Goal: Task Accomplishment & Management: Manage account settings

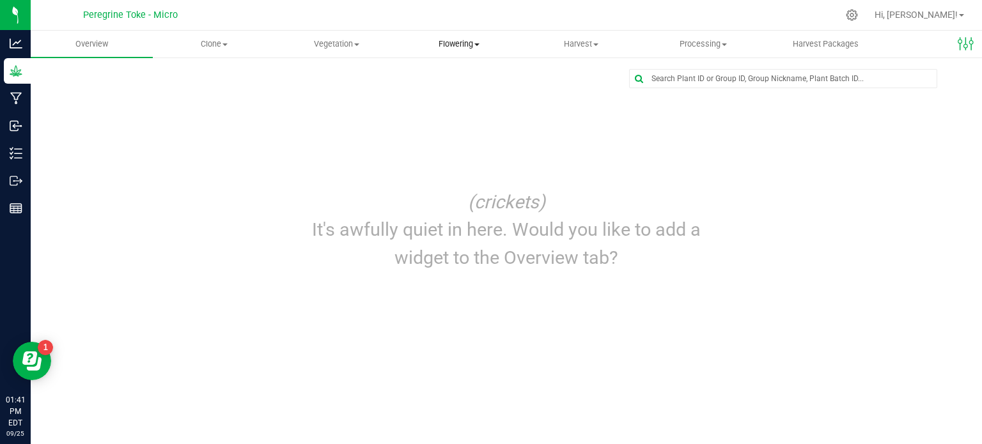
click at [440, 38] on span "Flowering" at bounding box center [458, 44] width 121 height 12
click at [350, 38] on span "Vegetation" at bounding box center [336, 44] width 121 height 12
click at [346, 81] on span "Veg groups" at bounding box center [315, 77] width 81 height 11
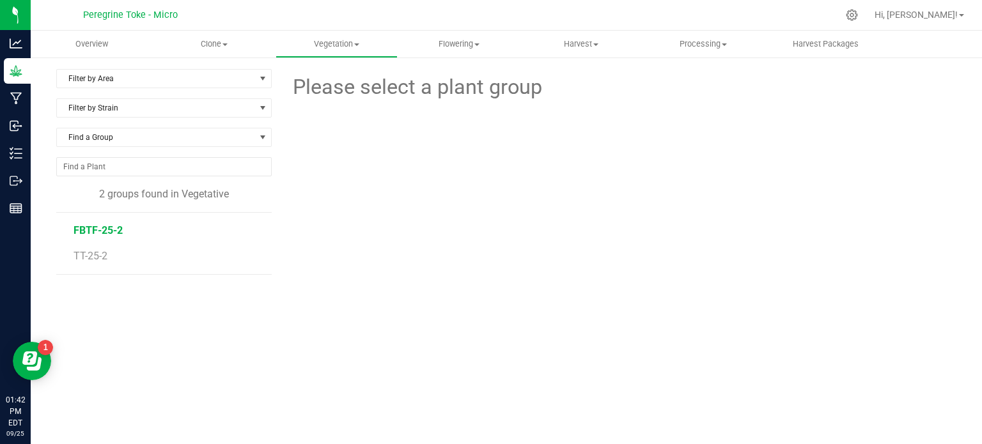
click at [97, 231] on span "FBTF-25-2" at bounding box center [98, 230] width 49 height 12
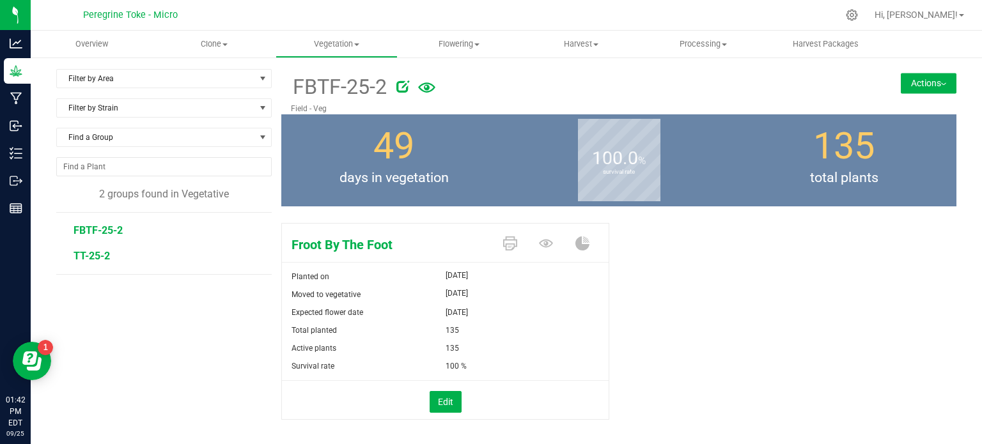
click at [95, 256] on span "TT-25-2" at bounding box center [92, 256] width 36 height 12
click at [703, 250] on div "Turtle Taffy Planted on [DATE] Moved to vegetative [DATE] Expected flower date …" at bounding box center [618, 335] width 675 height 234
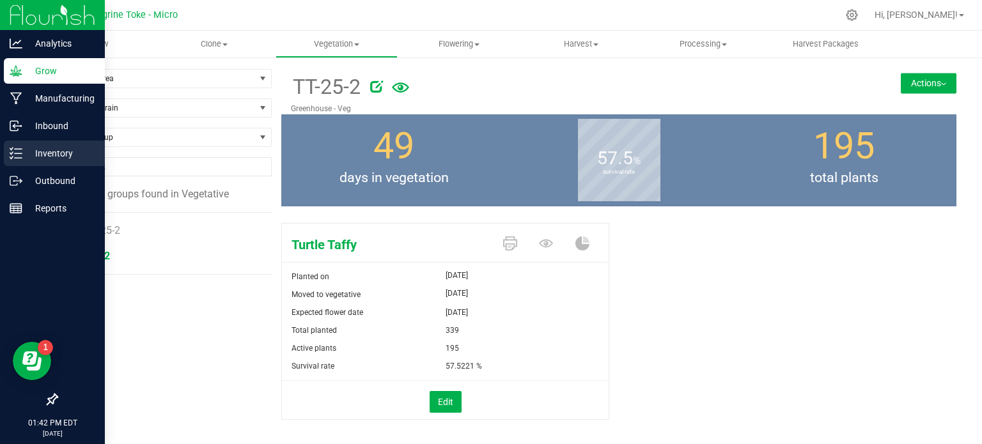
click at [41, 148] on p "Inventory" at bounding box center [60, 153] width 77 height 15
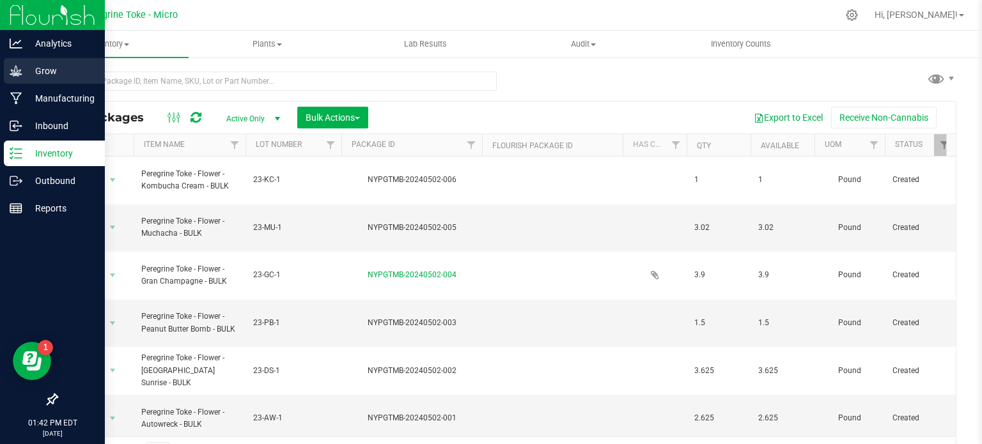
click at [16, 70] on icon at bounding box center [16, 71] width 13 height 13
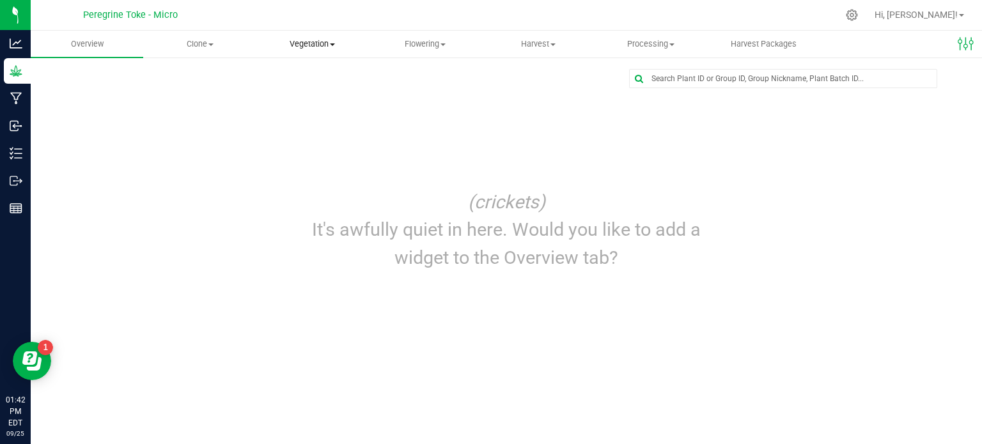
click at [322, 36] on uib-tab-heading "Vegetation Veg groups Veg plants Mother groups Mother plants Apply to plants" at bounding box center [312, 44] width 111 height 26
click at [306, 74] on span "Veg groups" at bounding box center [296, 77] width 81 height 11
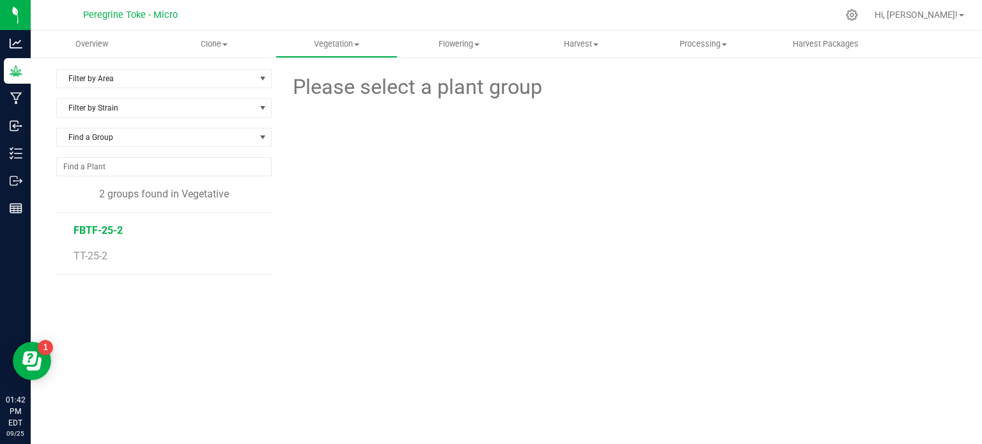
click at [115, 231] on span "FBTF-25-2" at bounding box center [98, 230] width 49 height 12
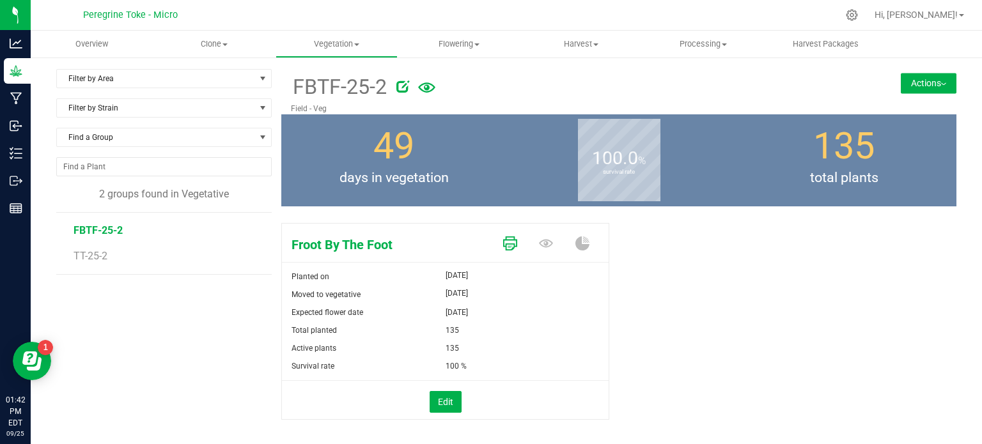
click at [504, 242] on icon at bounding box center [510, 244] width 14 height 14
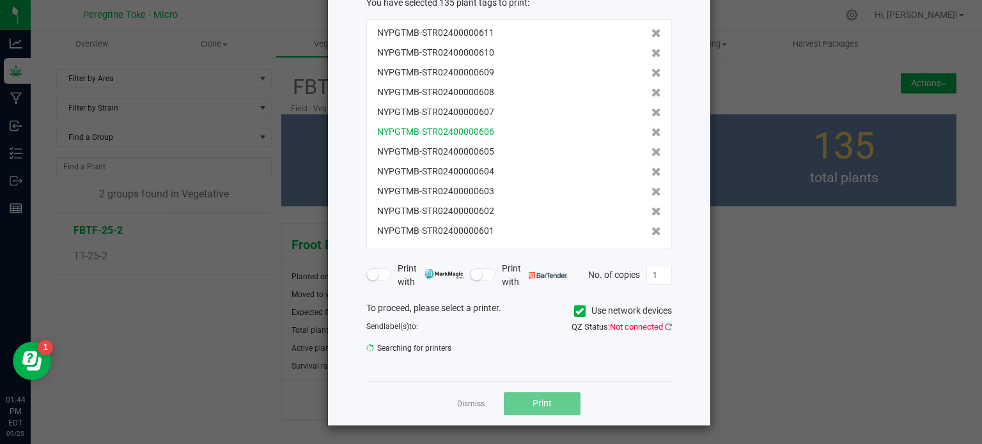
scroll to position [75, 0]
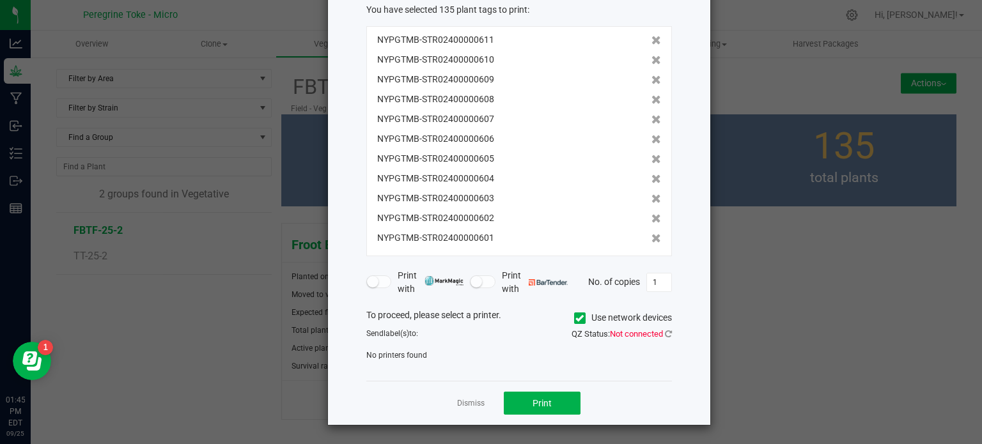
click at [490, 342] on div "To proceed, please select a printer. Use network devices Send label(s) to: QZ S…" at bounding box center [519, 335] width 306 height 53
click at [665, 334] on icon at bounding box center [668, 334] width 7 height 8
click at [474, 406] on link "Dismiss" at bounding box center [470, 403] width 27 height 11
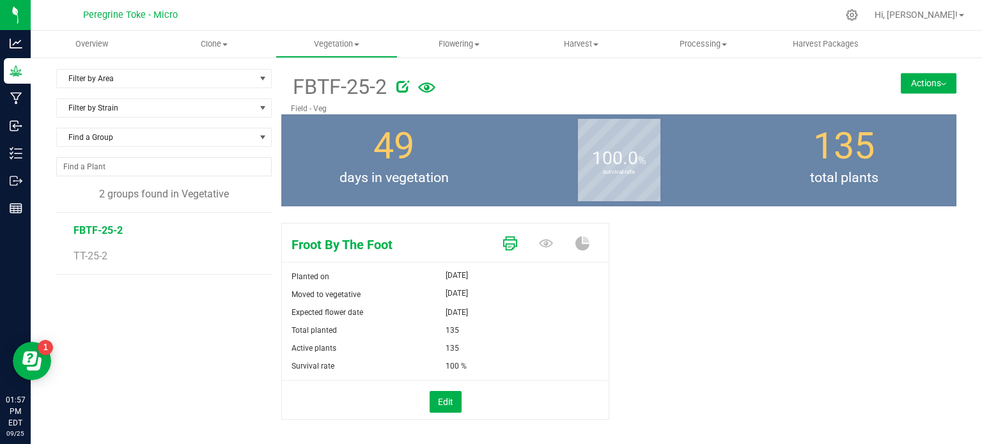
click at [504, 238] on icon at bounding box center [510, 244] width 14 height 14
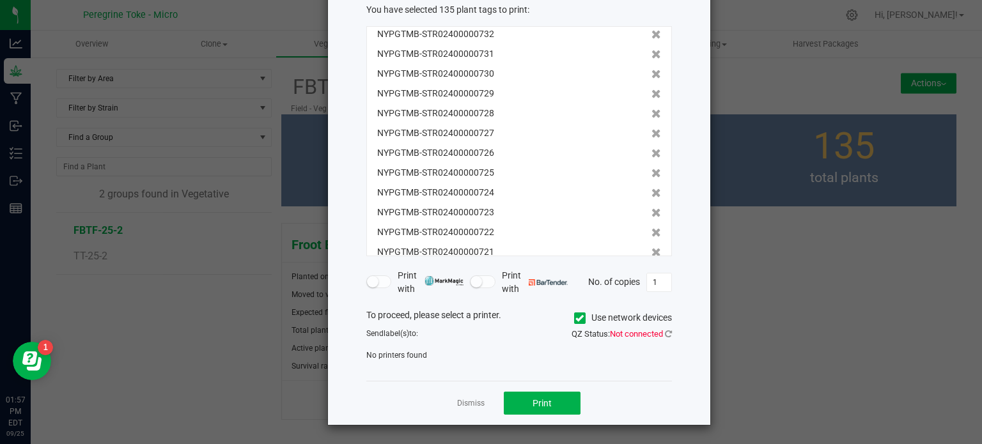
click at [398, 336] on span "label(s)" at bounding box center [397, 333] width 26 height 9
click at [417, 329] on div "Send label(s) to:" at bounding box center [438, 334] width 162 height 12
click at [412, 346] on div "To proceed, please select a printer. Use network devices Send label(s) to: QZ S…" at bounding box center [519, 335] width 306 height 53
click at [411, 351] on span "No printers found" at bounding box center [396, 355] width 61 height 9
click at [472, 279] on small at bounding box center [476, 282] width 12 height 12
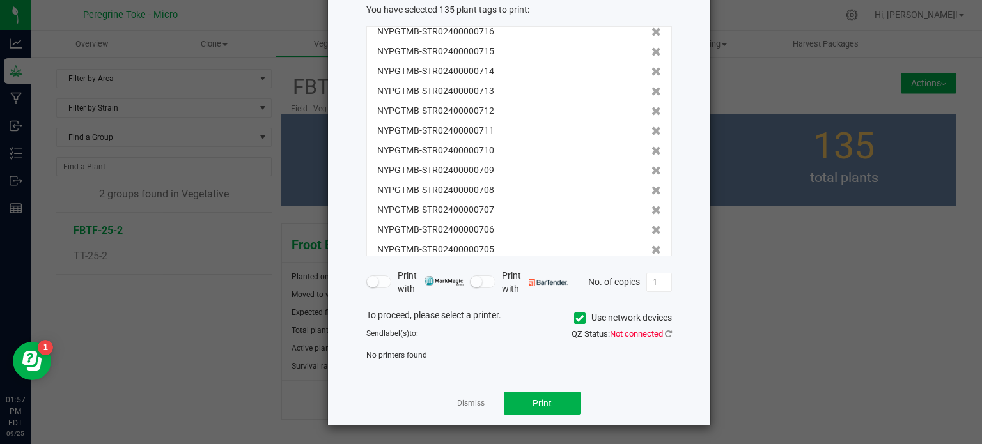
click at [367, 279] on small at bounding box center [373, 282] width 12 height 12
click at [504, 320] on div "To proceed, please select a printer. Use network devices" at bounding box center [519, 318] width 325 height 19
click at [580, 316] on label "Use network devices" at bounding box center [623, 317] width 98 height 13
click at [0, 0] on input "Use network devices" at bounding box center [0, 0] width 0 height 0
click at [580, 316] on label "Use network devices" at bounding box center [623, 317] width 98 height 13
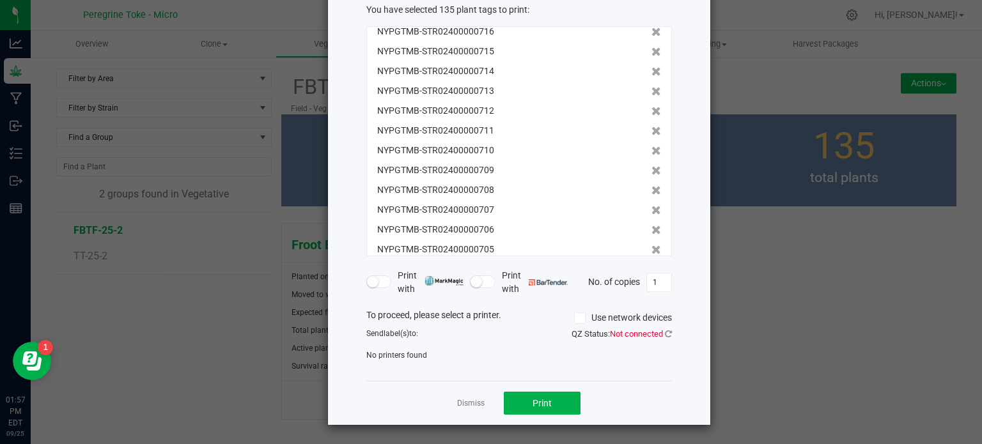
click at [0, 0] on input "Use network devices" at bounding box center [0, 0] width 0 height 0
click at [610, 330] on span "Not connected" at bounding box center [636, 334] width 53 height 10
click at [665, 332] on icon at bounding box center [668, 334] width 7 height 8
click at [734, 130] on ngb-modal-window "Print plant tags You have selected 135 plant tags to print : NYPGTMB-STR0240000…" at bounding box center [495, 222] width 991 height 444
click at [459, 405] on link "Dismiss" at bounding box center [470, 403] width 27 height 11
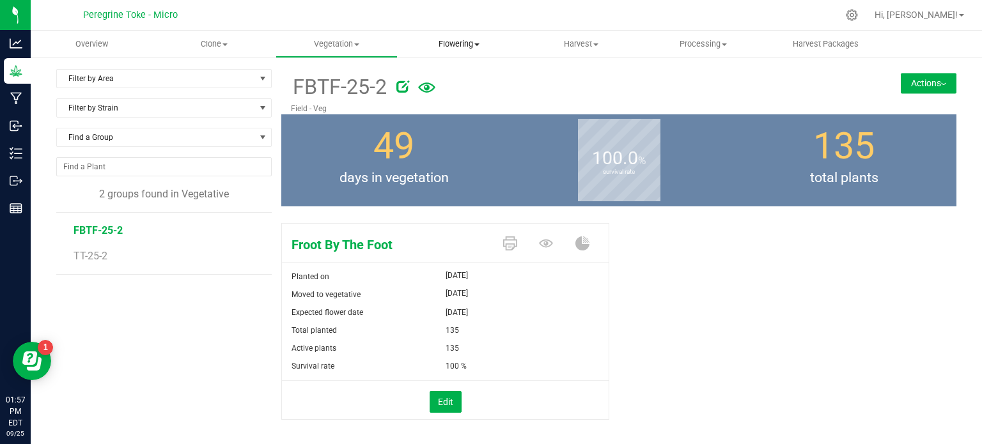
click at [488, 47] on span "Flowering" at bounding box center [458, 44] width 121 height 12
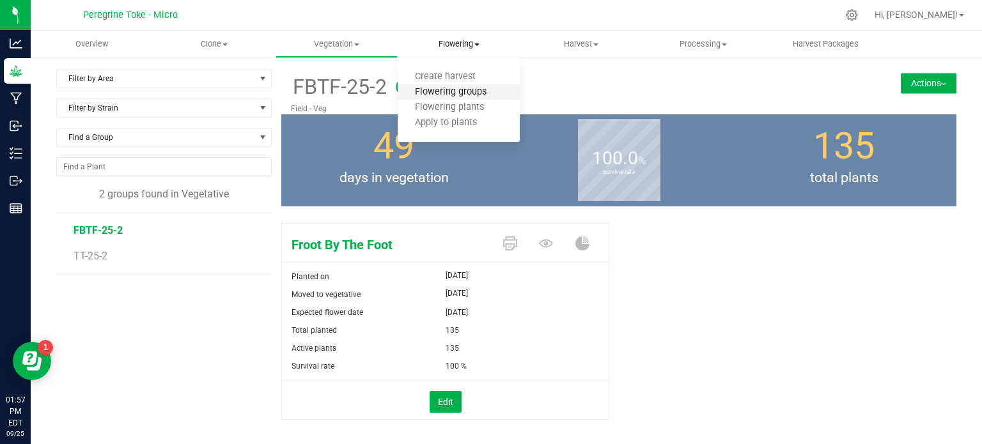
click at [455, 89] on span "Flowering groups" at bounding box center [451, 92] width 106 height 11
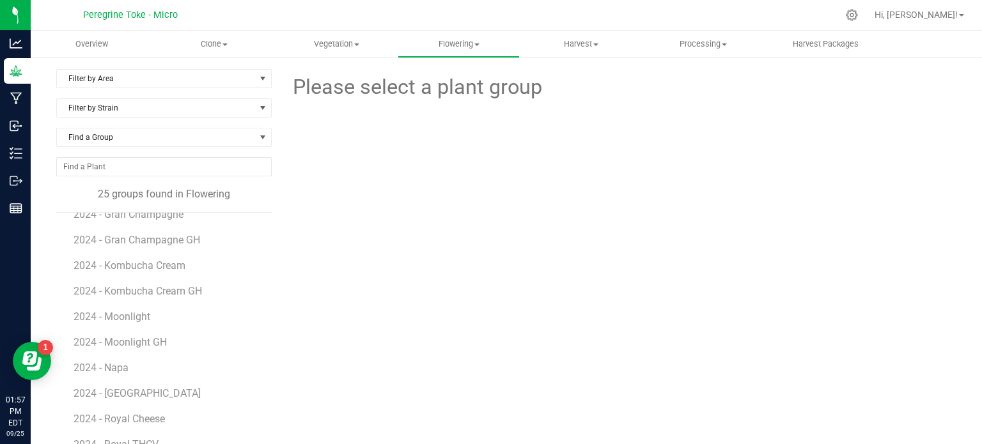
scroll to position [330, 0]
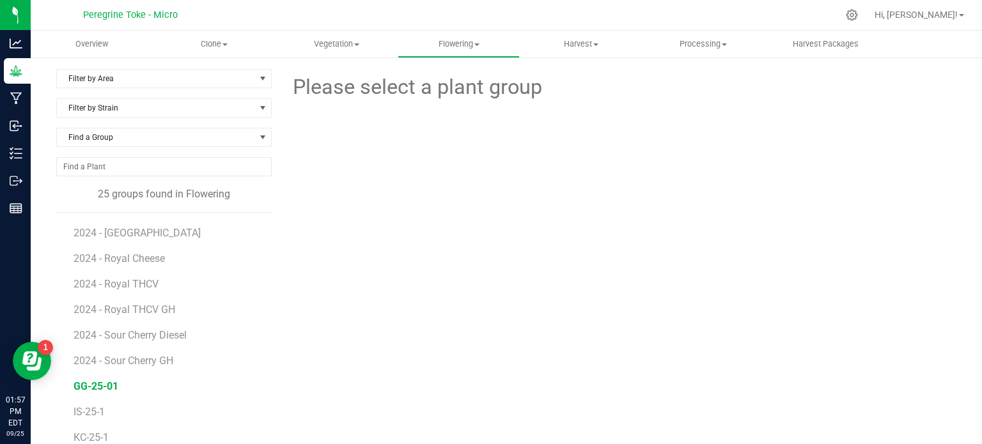
click at [100, 383] on span "GG-25-01" at bounding box center [96, 386] width 45 height 12
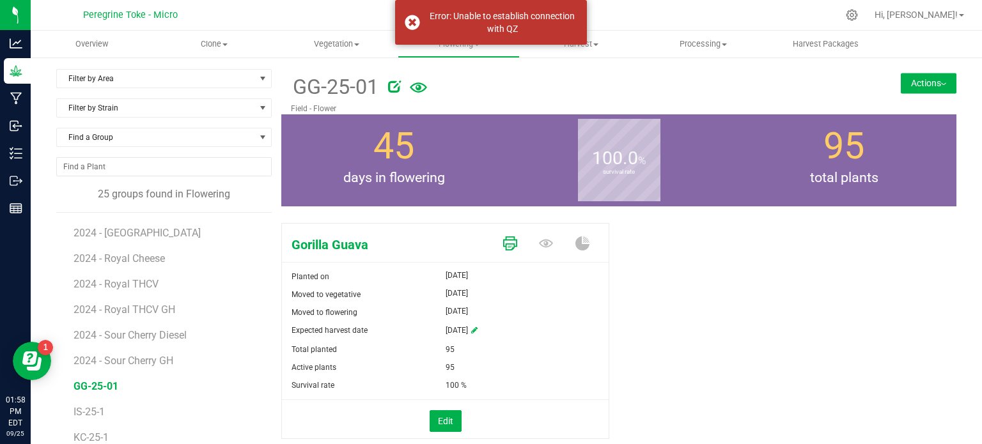
click at [506, 238] on icon at bounding box center [510, 244] width 14 height 14
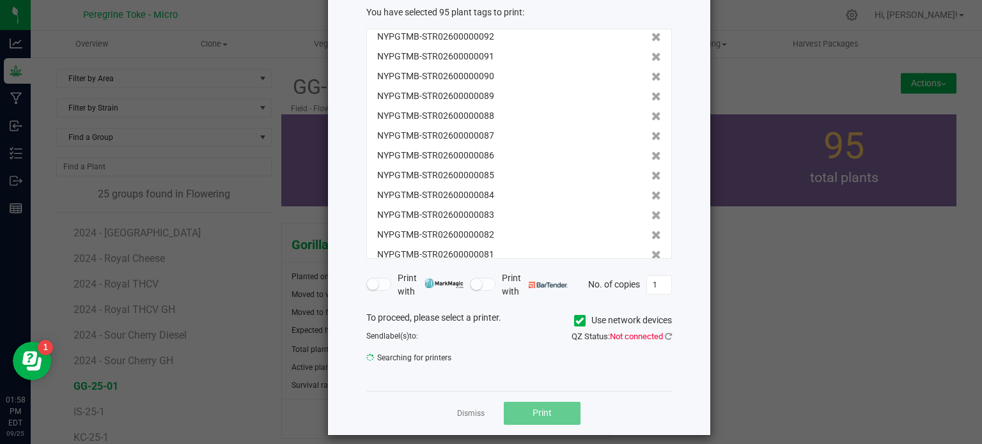
scroll to position [82, 0]
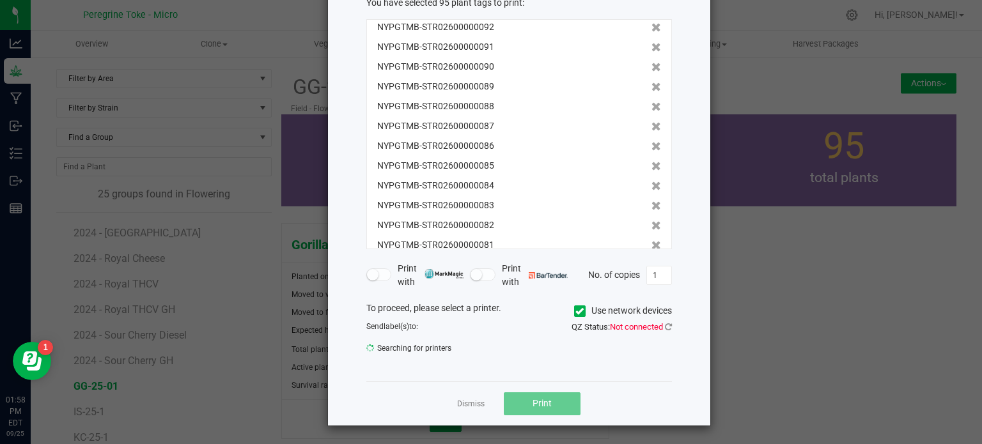
click at [417, 347] on span "Searching for printers" at bounding box center [437, 348] width 143 height 19
click at [419, 348] on span "Searching for printers" at bounding box center [437, 348] width 143 height 19
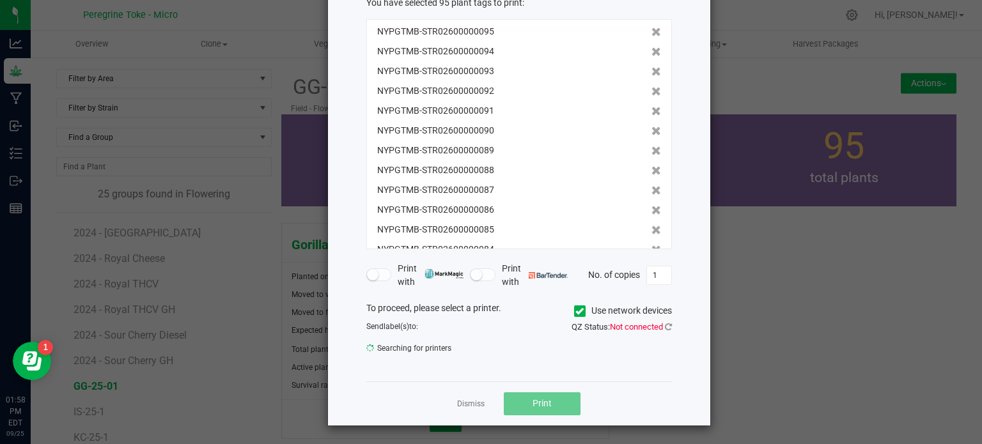
click at [687, 186] on div "Print plant tags You have selected 95 plant tags to print : NYPGTMB-STR02600000…" at bounding box center [519, 182] width 382 height 488
click at [406, 346] on span "Searching for printers" at bounding box center [437, 348] width 143 height 19
click at [435, 350] on span "Searching for printers" at bounding box center [437, 348] width 143 height 19
click at [488, 332] on div "Searching for printers" at bounding box center [437, 341] width 143 height 19
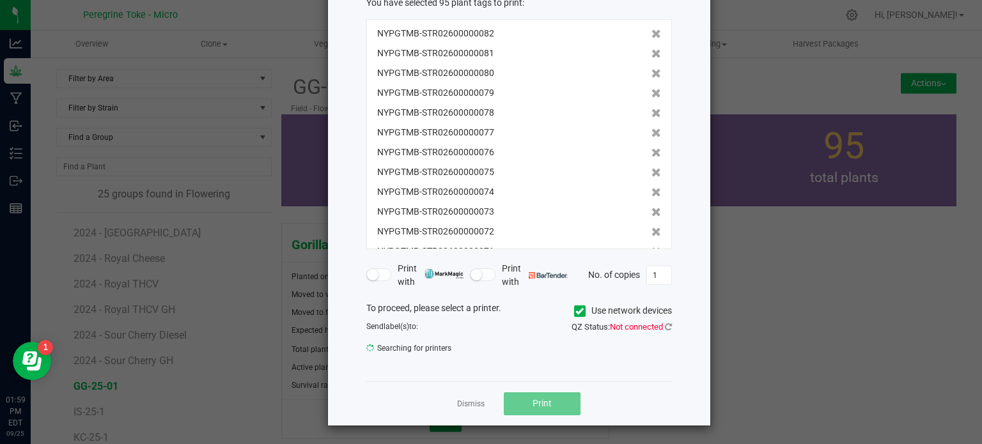
click at [446, 350] on span "Searching for printers" at bounding box center [437, 348] width 143 height 19
click at [440, 346] on span "Searching for printers" at bounding box center [437, 348] width 143 height 19
click at [454, 341] on span "Searching for printers" at bounding box center [437, 348] width 143 height 19
click at [433, 137] on span "NYPGTMB-STR02600000077" at bounding box center [435, 132] width 117 height 13
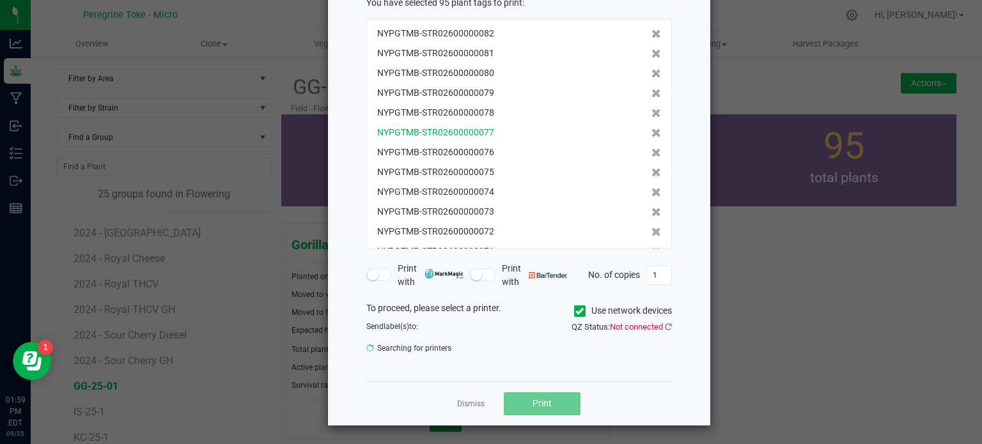
click at [431, 132] on span "NYPGTMB-STR02600000077" at bounding box center [435, 132] width 117 height 13
click at [391, 346] on span "Searching for printers" at bounding box center [437, 348] width 143 height 19
click at [453, 346] on span "Searching for printers" at bounding box center [437, 348] width 143 height 19
click at [484, 337] on div "Searching for printers" at bounding box center [437, 341] width 143 height 19
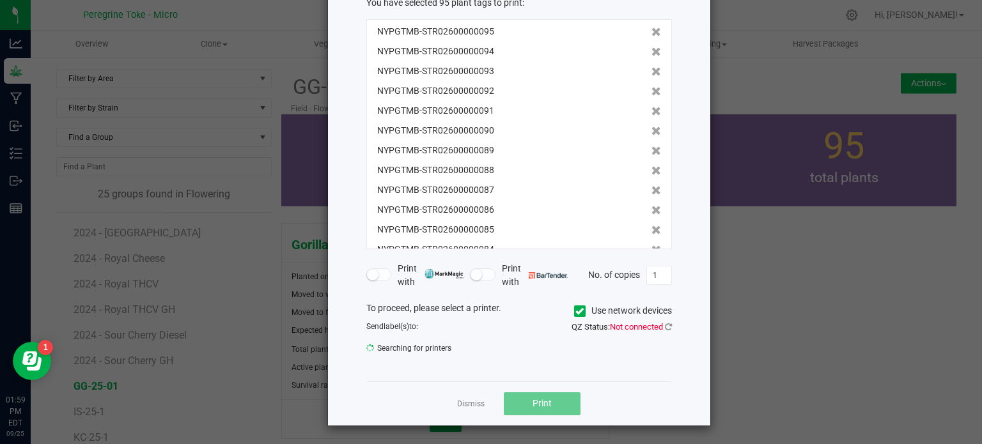
click at [818, 175] on ngb-modal-window "Print plant tags You have selected 95 plant tags to print : NYPGTMB-STR02600000…" at bounding box center [495, 222] width 991 height 444
click at [460, 405] on link "Dismiss" at bounding box center [470, 404] width 27 height 11
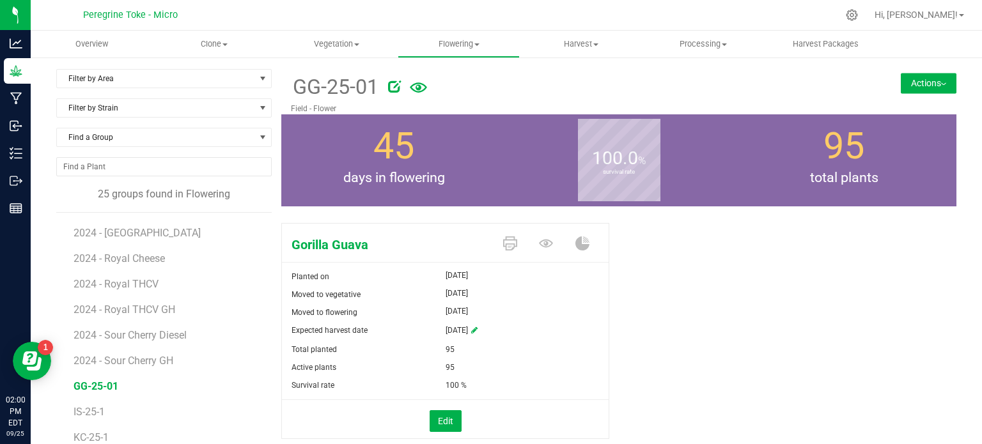
click at [670, 250] on div "Gorilla Guava Planted on [DATE] Moved to vegetative [DATE] Moved to flowering […" at bounding box center [618, 344] width 675 height 253
click at [510, 243] on icon at bounding box center [510, 244] width 14 height 14
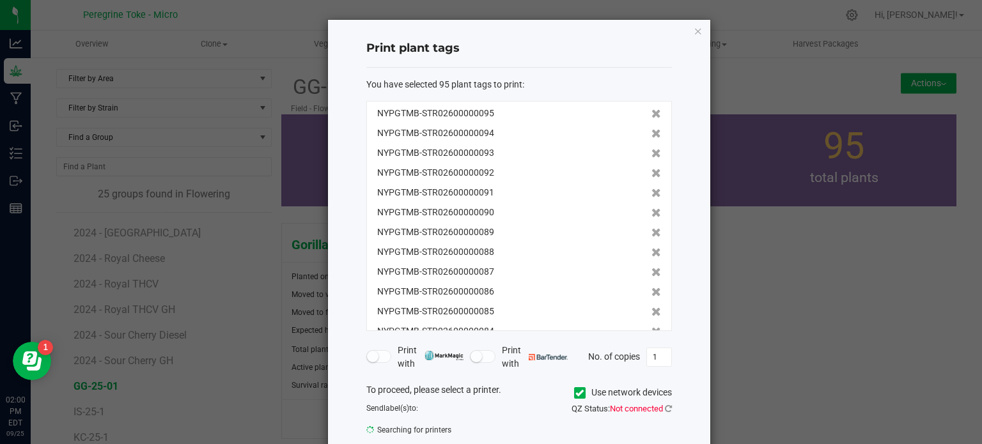
click at [811, 275] on ngb-modal-window "Print plant tags You have selected 95 plant tags to print : NYPGTMB-STR02600000…" at bounding box center [495, 222] width 991 height 444
click at [694, 29] on icon "button" at bounding box center [698, 30] width 9 height 15
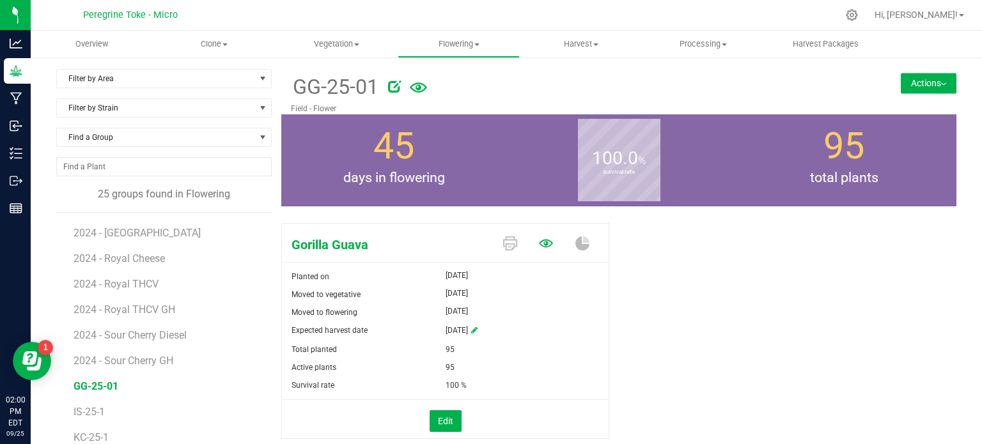
click at [539, 240] on icon at bounding box center [546, 244] width 14 height 8
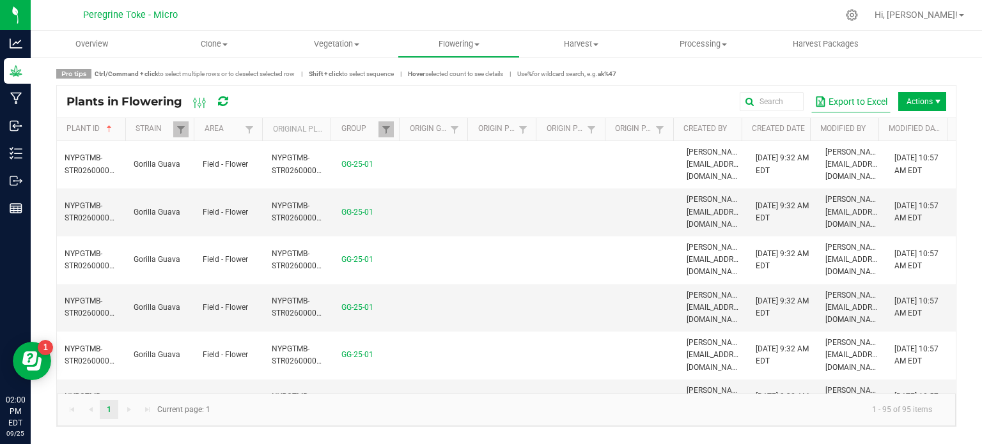
click at [848, 101] on button "Export to Excel" at bounding box center [850, 102] width 79 height 22
click at [908, 97] on span "Actions" at bounding box center [922, 101] width 48 height 19
click at [895, 73] on div "Pro tips Ctrl/Command + click to select multiple rows or to deselect selected r…" at bounding box center [506, 74] width 900 height 10
click at [444, 36] on uib-tab-heading "Flowering Create harvest Flowering groups Flowering plants Apply to plants" at bounding box center [458, 44] width 121 height 26
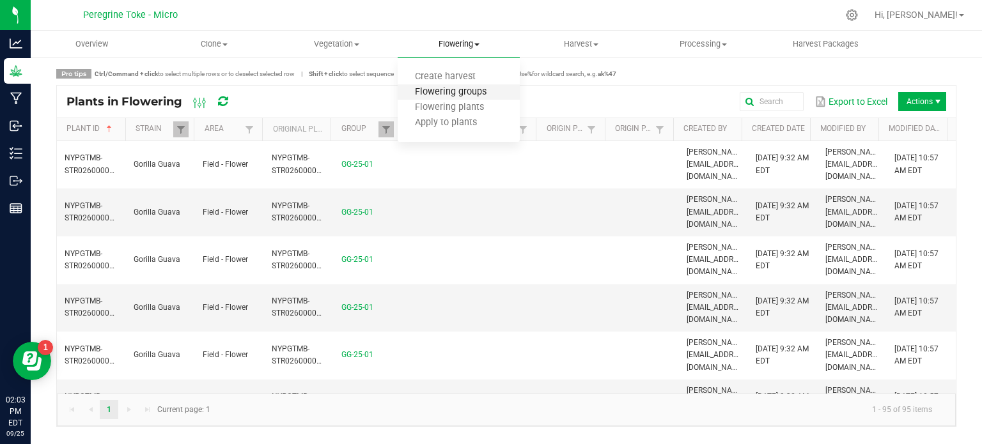
click at [430, 97] on span "Flowering groups" at bounding box center [451, 92] width 106 height 11
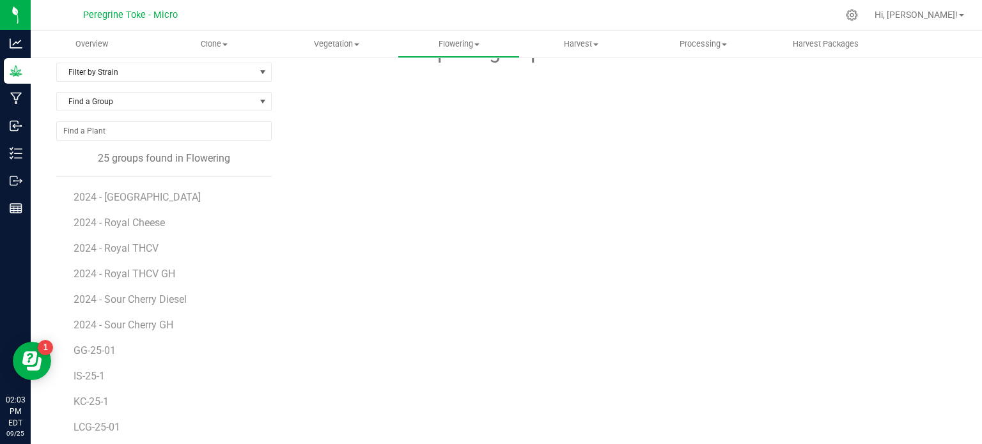
scroll to position [100, 0]
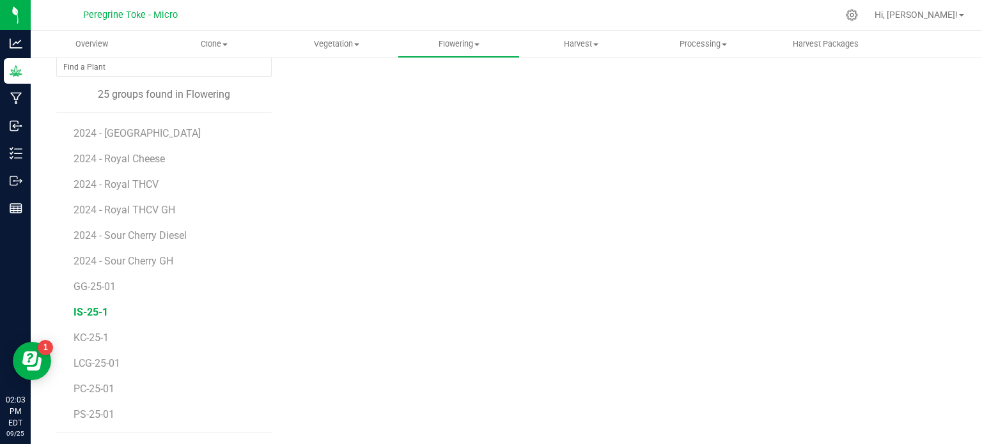
click at [86, 307] on span "IS-25-1" at bounding box center [91, 312] width 35 height 12
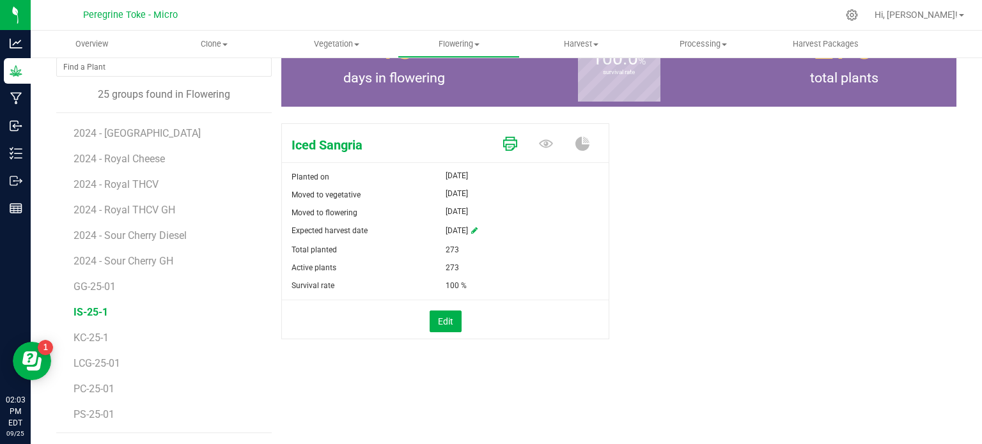
click at [503, 148] on icon at bounding box center [510, 144] width 14 height 14
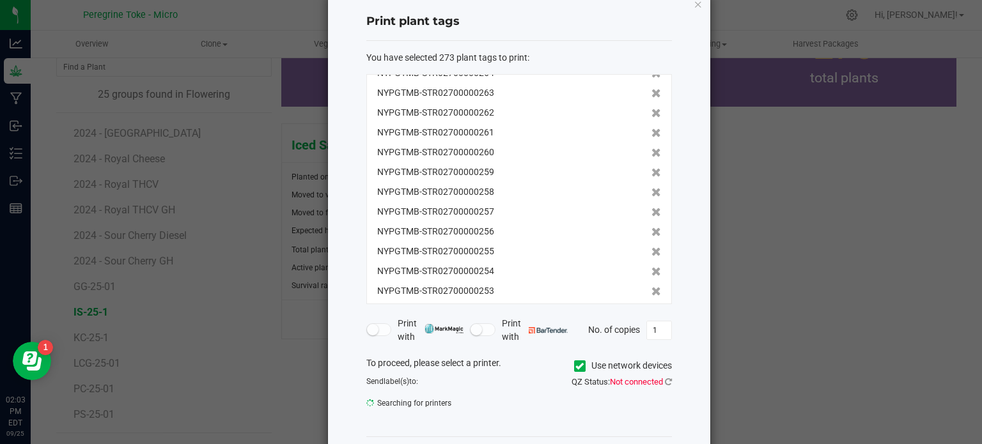
scroll to position [82, 0]
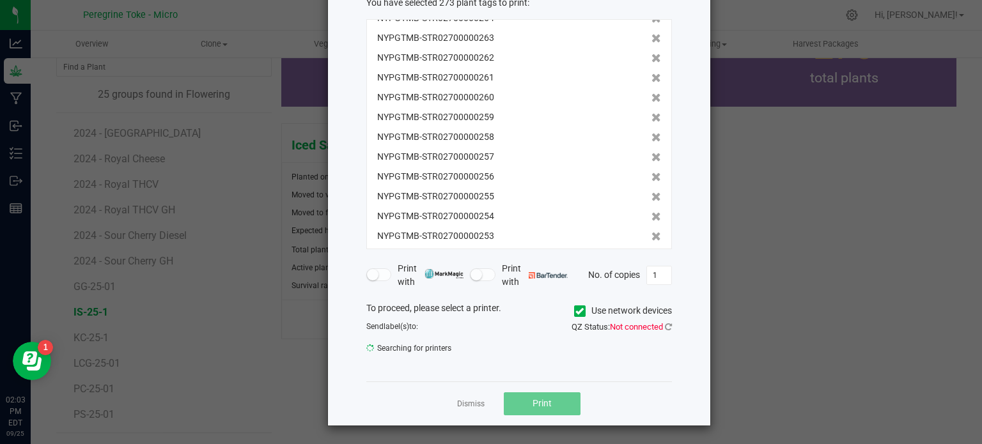
click at [421, 332] on div "Searching for printers" at bounding box center [437, 341] width 143 height 19
click at [440, 345] on span "Searching for printers" at bounding box center [437, 348] width 143 height 19
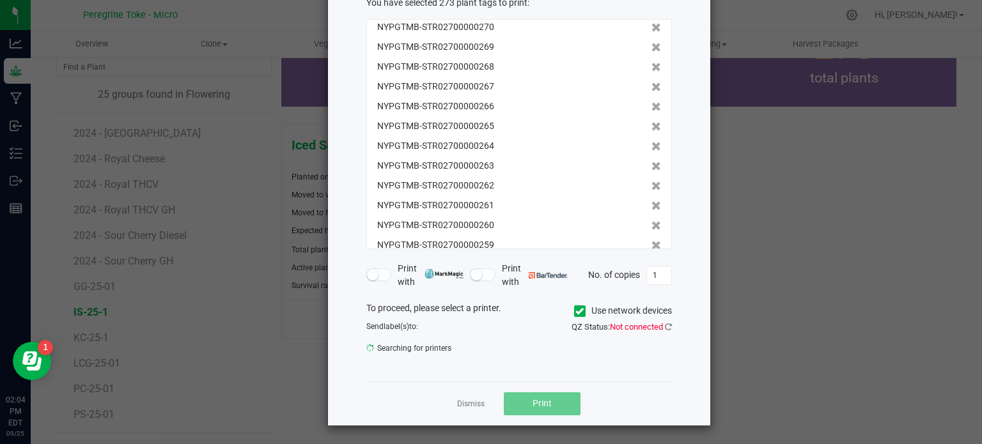
click at [477, 334] on div "Searching for printers" at bounding box center [437, 341] width 143 height 19
click at [467, 333] on div "Searching for printers" at bounding box center [437, 341] width 143 height 19
click at [458, 361] on div "You have selected 273 plant tags to print : NYPGTMB-STR02700000273 NYPGTMB-STR0…" at bounding box center [519, 184] width 306 height 396
click at [437, 352] on span "Searching for printers" at bounding box center [437, 348] width 143 height 19
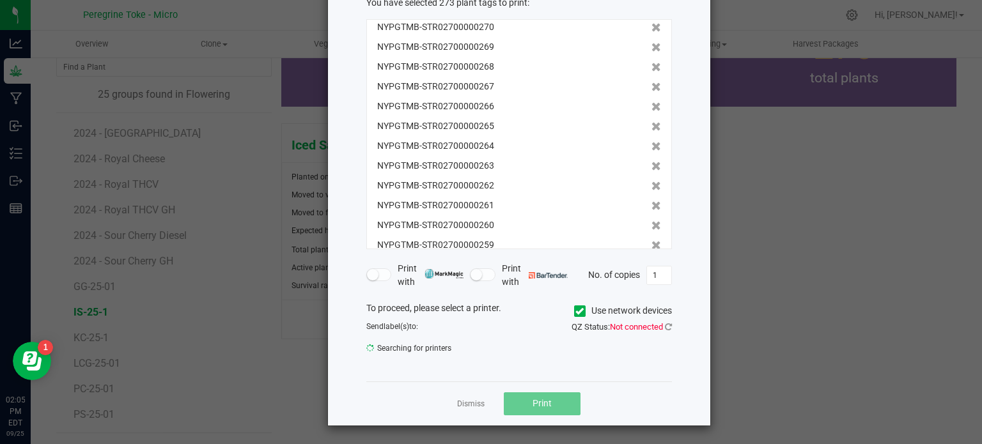
click at [470, 339] on span "Searching for printers" at bounding box center [437, 348] width 143 height 19
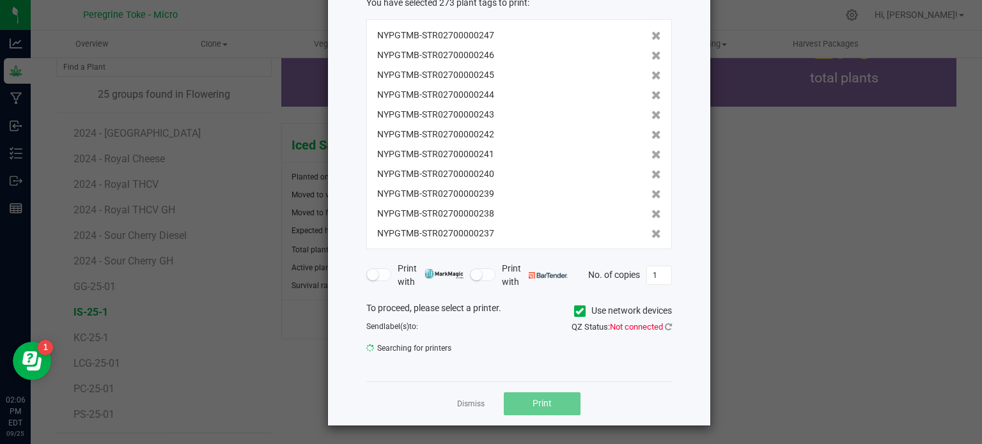
click at [458, 355] on span "Searching for printers" at bounding box center [437, 348] width 143 height 19
click at [546, 128] on div "NYPGTMB-STR02700000242" at bounding box center [519, 134] width 284 height 13
click at [472, 128] on span "NYPGTMB-STR02700000242" at bounding box center [435, 134] width 117 height 13
click at [471, 130] on span "NYPGTMB-STR02700000242" at bounding box center [435, 134] width 117 height 13
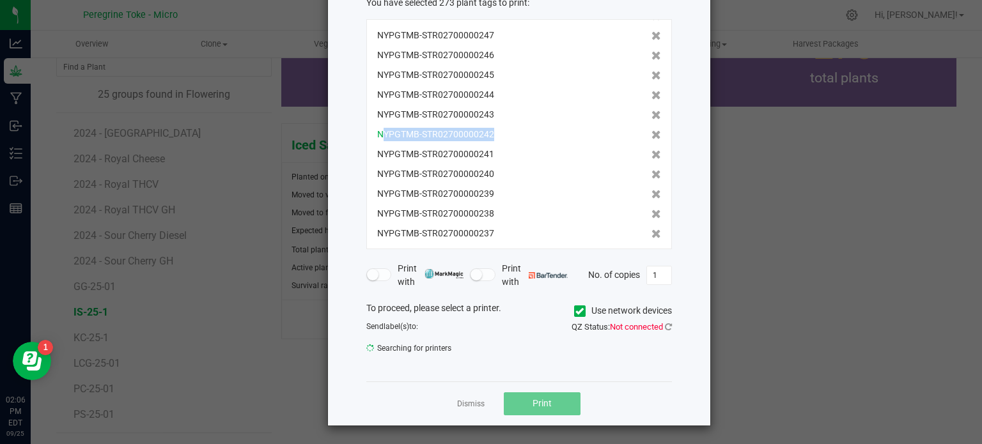
click at [471, 130] on span "NYPGTMB-STR02700000242" at bounding box center [435, 134] width 117 height 13
click at [571, 120] on div "NYPGTMB-STR02700000243" at bounding box center [519, 114] width 284 height 13
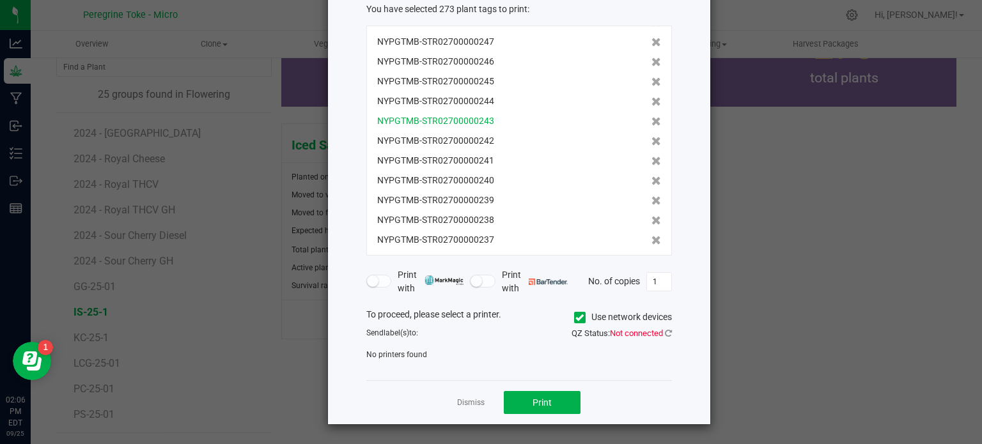
scroll to position [75, 0]
click at [479, 279] on span at bounding box center [483, 281] width 26 height 13
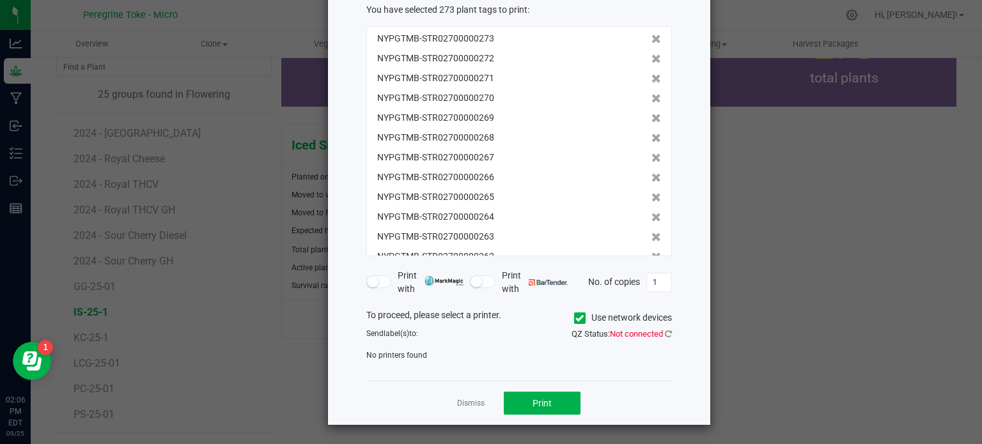
scroll to position [0, 0]
click at [825, 144] on ngb-modal-window "Print plant tags You have selected 273 plant tags to print : NYPGTMB-STR0270000…" at bounding box center [495, 222] width 991 height 444
drag, startPoint x: 949, startPoint y: 148, endPoint x: 575, endPoint y: 226, distance: 381.5
click at [945, 147] on ngb-modal-window "Print plant tags You have selected 273 plant tags to print : NYPGTMB-STR0270000…" at bounding box center [495, 222] width 991 height 444
click at [474, 403] on link "Dismiss" at bounding box center [470, 403] width 27 height 11
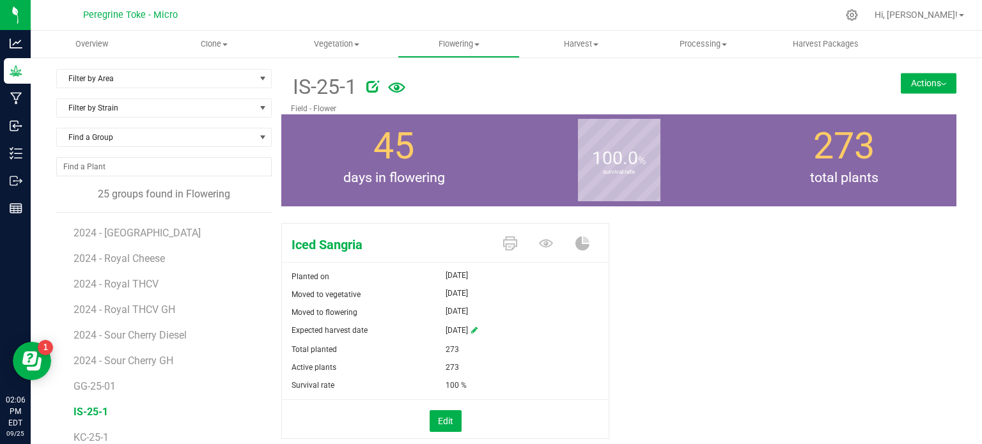
click at [782, 105] on p "Field - Flower" at bounding box center [562, 109] width 543 height 12
click at [947, 17] on span "Hi, [PERSON_NAME]!" at bounding box center [915, 15] width 83 height 10
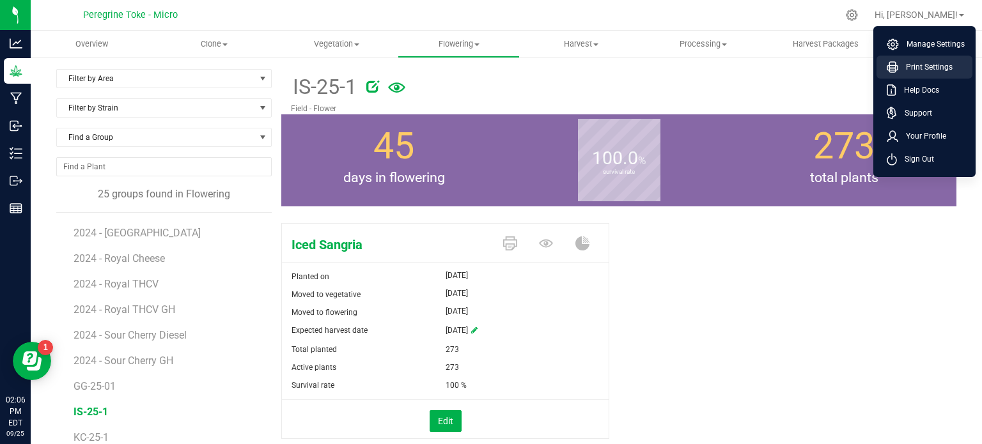
click at [938, 63] on span "Print Settings" at bounding box center [925, 67] width 54 height 13
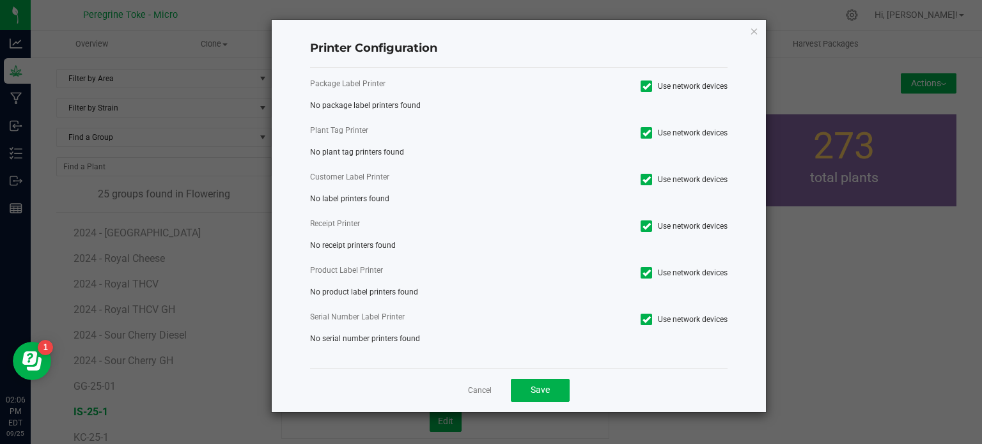
click at [367, 82] on label "Package Label Printer" at bounding box center [409, 84] width 199 height 12
click at [359, 105] on span "No package label printers found" at bounding box center [365, 105] width 111 height 9
click at [341, 237] on div "Package Label Printer Use network devices No package label printers found Plant…" at bounding box center [519, 218] width 418 height 300
click at [337, 220] on label "Receipt Printer" at bounding box center [409, 224] width 199 height 12
click at [346, 196] on span "No label printers found" at bounding box center [349, 198] width 79 height 9
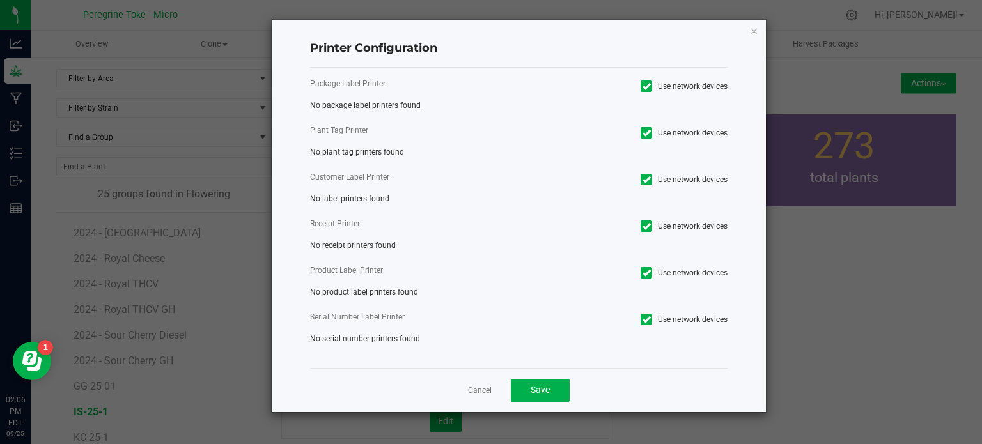
click at [347, 178] on label "Customer Label Printer" at bounding box center [409, 177] width 199 height 12
click at [347, 137] on div "Plant Tag Printer" at bounding box center [409, 132] width 219 height 15
click at [642, 86] on icon at bounding box center [646, 86] width 8 height 0
click at [0, 0] on input "Use network devices" at bounding box center [0, 0] width 0 height 0
click at [647, 86] on icon at bounding box center [646, 86] width 8 height 0
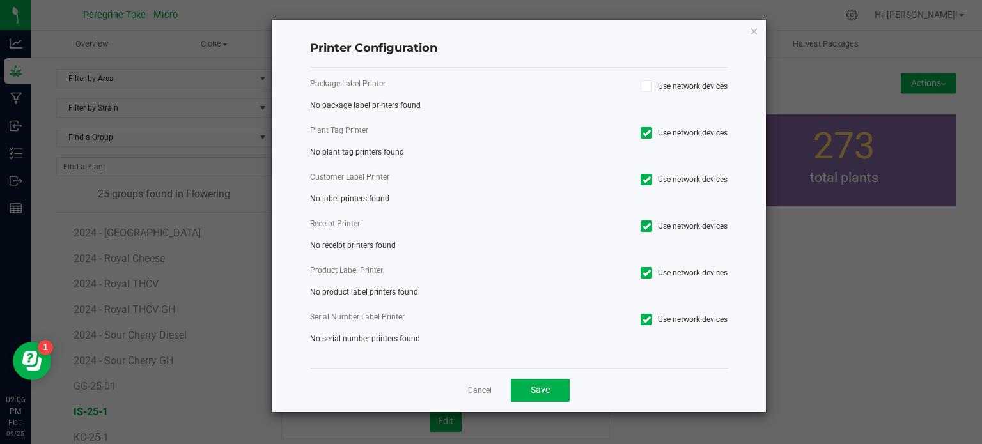
click at [0, 0] on input "Use network devices" at bounding box center [0, 0] width 0 height 0
click at [647, 86] on icon at bounding box center [646, 86] width 8 height 0
click at [0, 0] on input "Use network devices" at bounding box center [0, 0] width 0 height 0
click at [647, 86] on icon at bounding box center [646, 86] width 8 height 0
click at [0, 0] on input "Use network devices" at bounding box center [0, 0] width 0 height 0
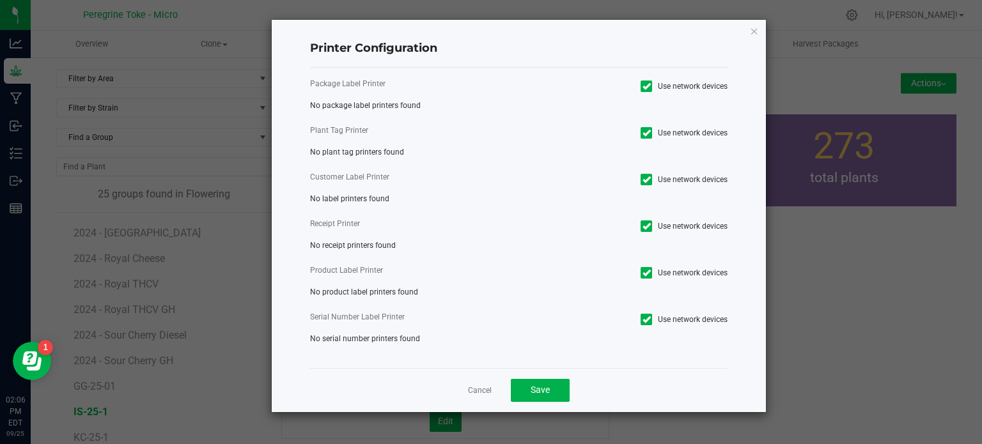
click at [648, 133] on icon at bounding box center [646, 133] width 8 height 0
click at [0, 0] on input "Use network devices" at bounding box center [0, 0] width 0 height 0
click at [648, 133] on icon at bounding box center [646, 133] width 8 height 0
click at [0, 0] on input "Use network devices" at bounding box center [0, 0] width 0 height 0
click at [648, 133] on icon at bounding box center [646, 133] width 8 height 0
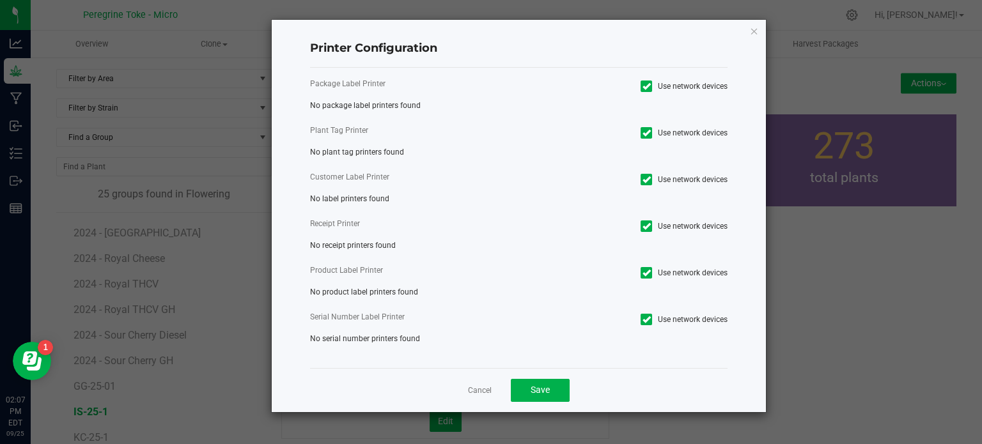
click at [0, 0] on input "Use network devices" at bounding box center [0, 0] width 0 height 0
click at [648, 133] on icon at bounding box center [646, 133] width 8 height 0
click at [0, 0] on input "Use network devices" at bounding box center [0, 0] width 0 height 0
click at [484, 211] on div "Package Label Printer Use network devices No package label printers found Plant…" at bounding box center [519, 218] width 418 height 300
click at [75, 127] on ngb-modal-window "Printer Configuration Package Label Printer Use network devices No package labe…" at bounding box center [495, 222] width 991 height 444
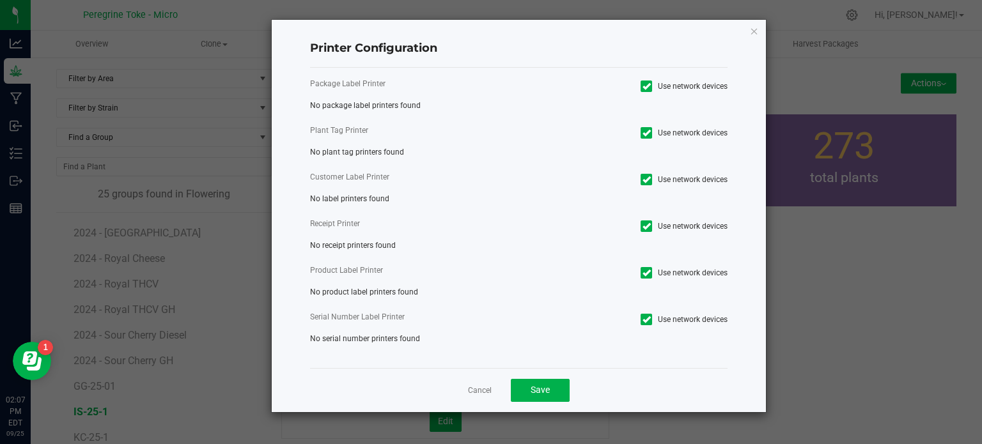
click at [644, 226] on icon at bounding box center [646, 226] width 8 height 0
click at [0, 0] on input "Use network devices" at bounding box center [0, 0] width 0 height 0
click at [648, 180] on icon at bounding box center [646, 180] width 8 height 0
click at [0, 0] on input "Use network devices" at bounding box center [0, 0] width 0 height 0
click at [648, 180] on icon at bounding box center [646, 180] width 8 height 0
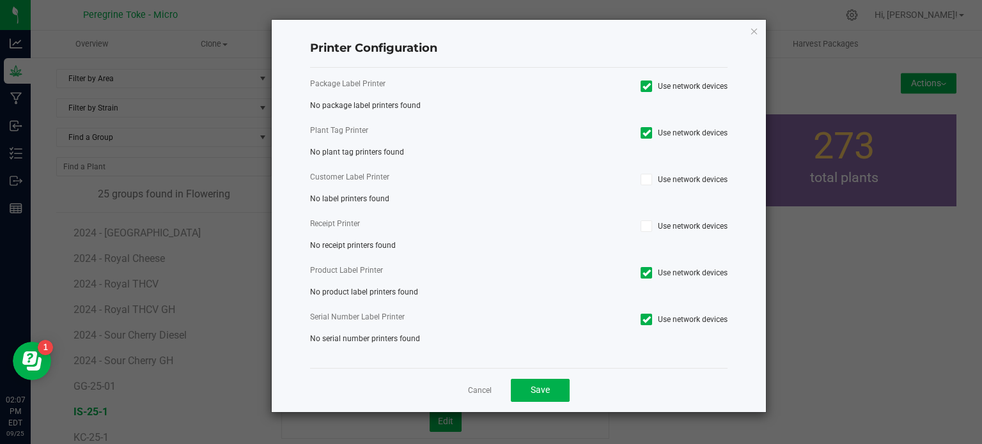
click at [0, 0] on input "Use network devices" at bounding box center [0, 0] width 0 height 0
click at [650, 228] on span at bounding box center [646, 227] width 12 height 12
click at [0, 0] on input "Use network devices" at bounding box center [0, 0] width 0 height 0
click at [476, 384] on app-cancel-button "Cancel" at bounding box center [480, 390] width 24 height 13
click at [476, 386] on link "Cancel" at bounding box center [480, 390] width 24 height 11
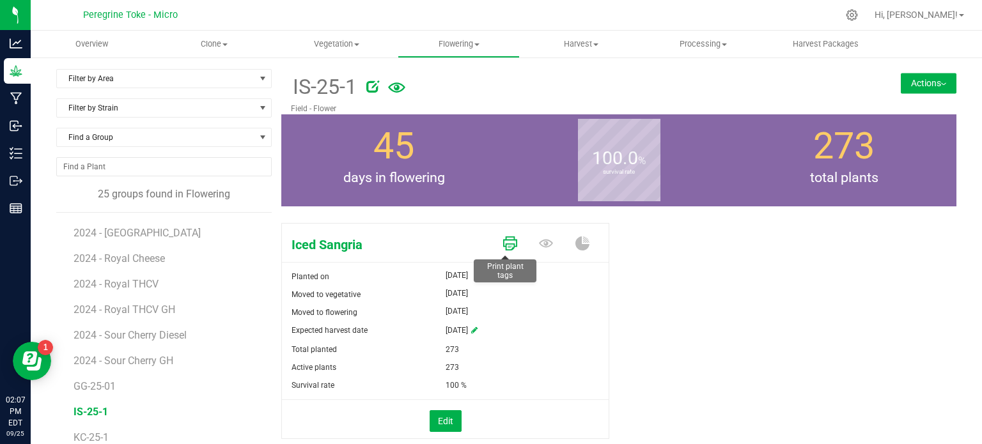
click at [511, 240] on icon at bounding box center [510, 244] width 14 height 14
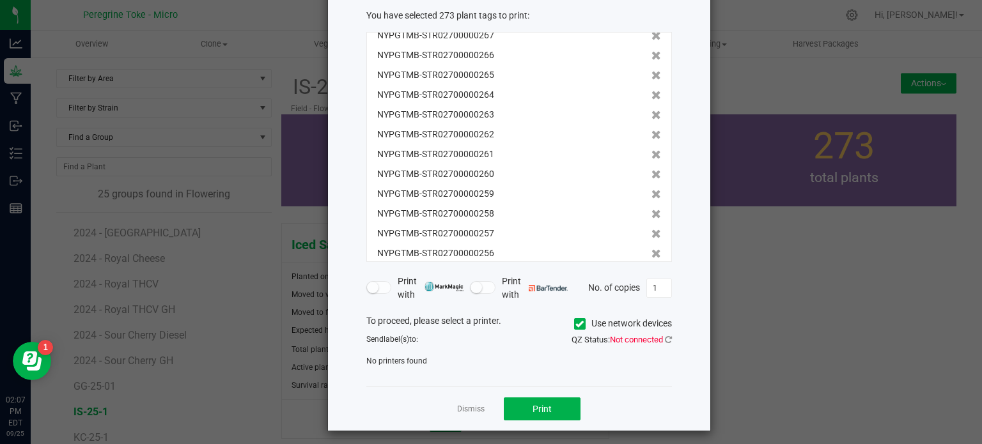
scroll to position [75, 0]
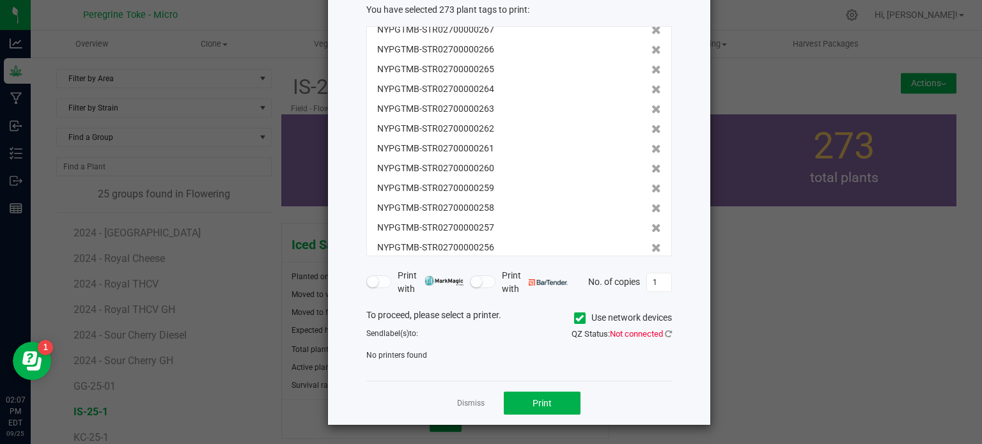
click at [400, 334] on span "label(s)" at bounding box center [397, 333] width 26 height 9
click at [400, 312] on div "To proceed, please select a printer. Use network devices" at bounding box center [519, 318] width 325 height 19
click at [367, 283] on small at bounding box center [373, 282] width 12 height 12
click at [575, 318] on icon at bounding box center [579, 318] width 8 height 0
click at [0, 0] on input "Use network devices" at bounding box center [0, 0] width 0 height 0
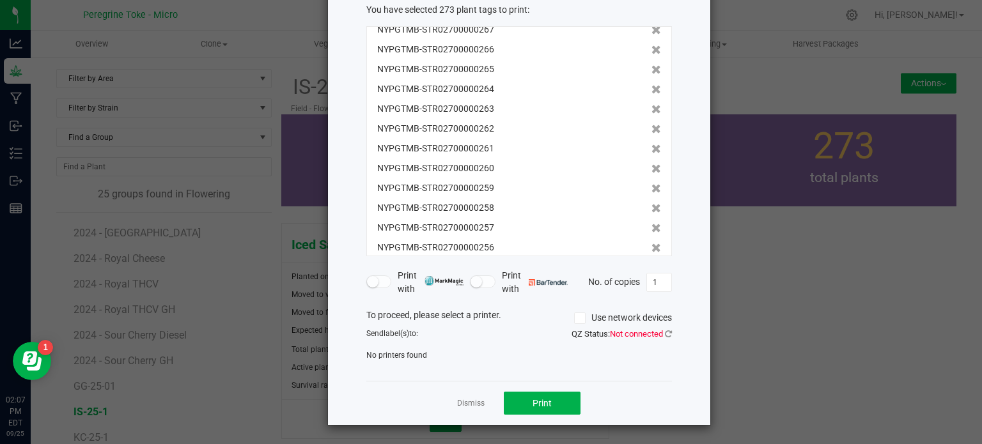
click at [655, 334] on span "Not connected" at bounding box center [636, 334] width 53 height 10
click at [665, 332] on icon at bounding box center [668, 334] width 7 height 8
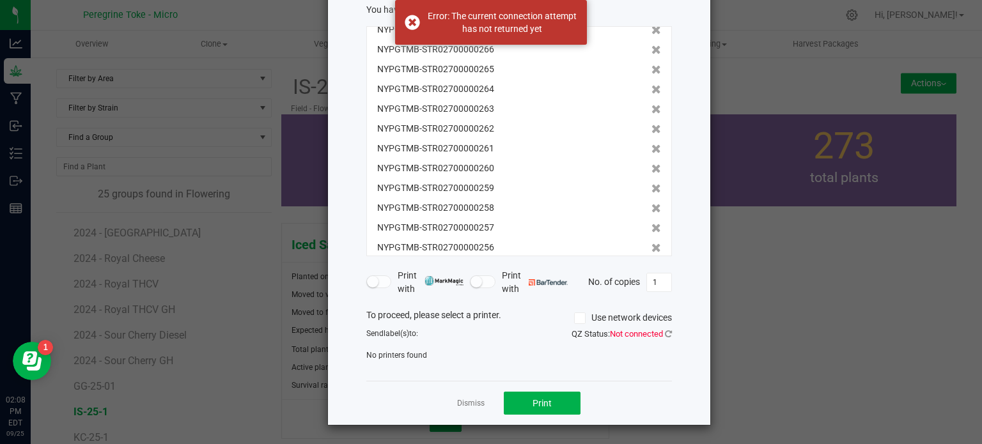
click at [632, 317] on label "Use network devices" at bounding box center [623, 317] width 98 height 13
click at [0, 0] on input "Use network devices" at bounding box center [0, 0] width 0 height 0
click at [665, 331] on icon at bounding box center [668, 334] width 7 height 8
click at [479, 396] on div "Dismiss Print" at bounding box center [519, 403] width 306 height 44
click at [461, 403] on link "Dismiss" at bounding box center [470, 403] width 27 height 11
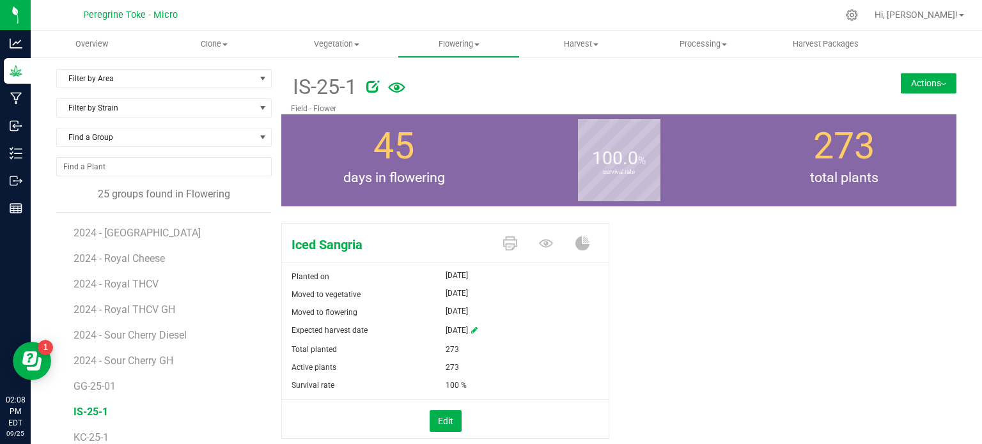
click at [475, 84] on div at bounding box center [604, 85] width 477 height 26
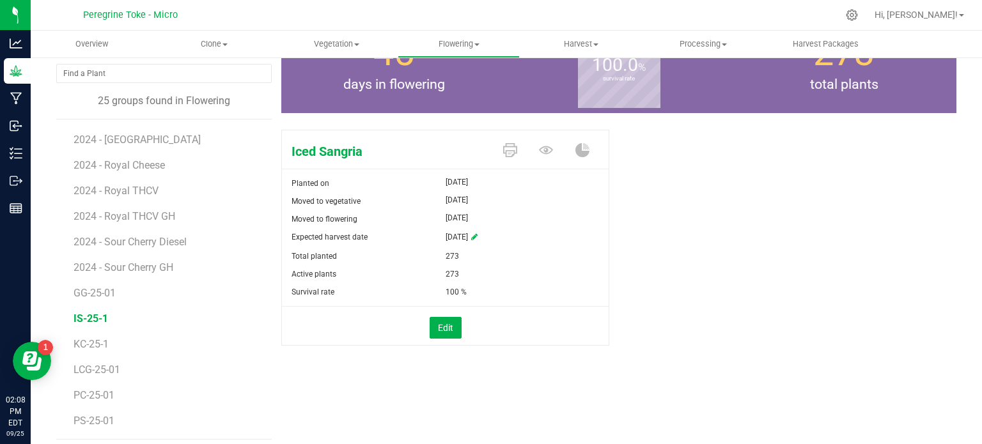
scroll to position [100, 0]
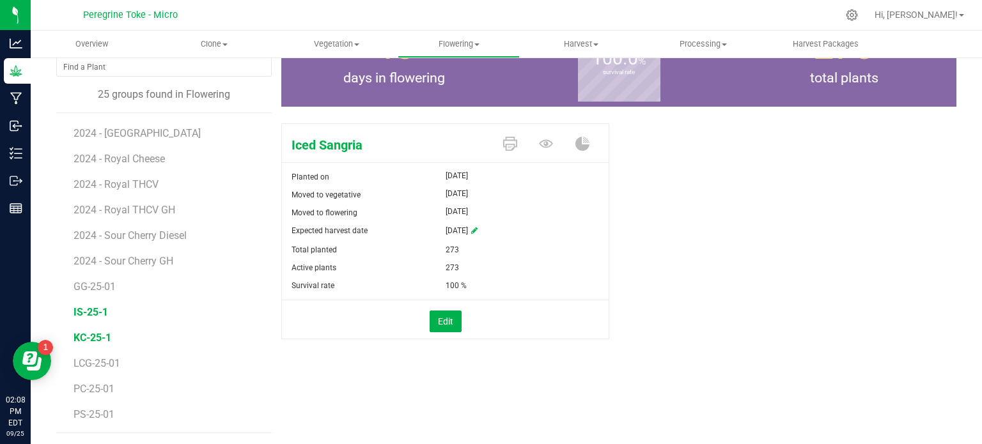
click at [102, 332] on span "KC-25-1" at bounding box center [93, 338] width 38 height 12
click at [518, 140] on span at bounding box center [511, 145] width 36 height 22
click at [485, 140] on span "Kombucha Cream" at bounding box center [388, 145] width 212 height 19
click at [505, 141] on icon at bounding box center [510, 144] width 14 height 14
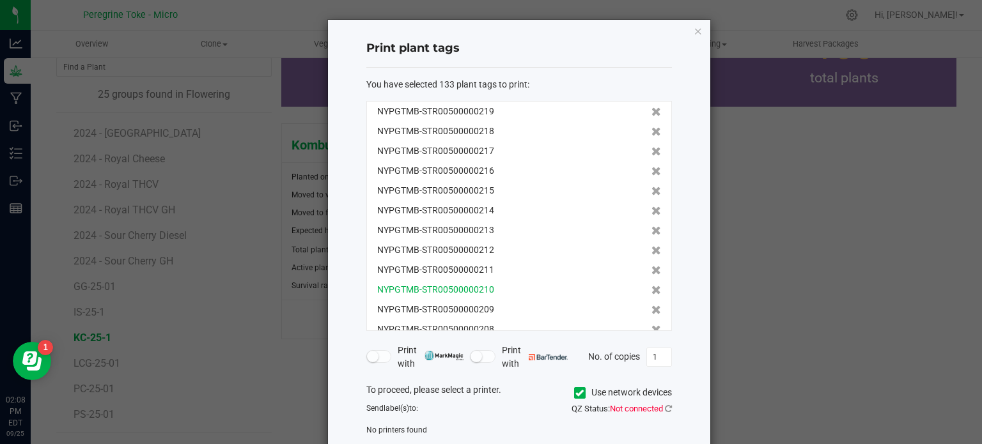
scroll to position [384, 0]
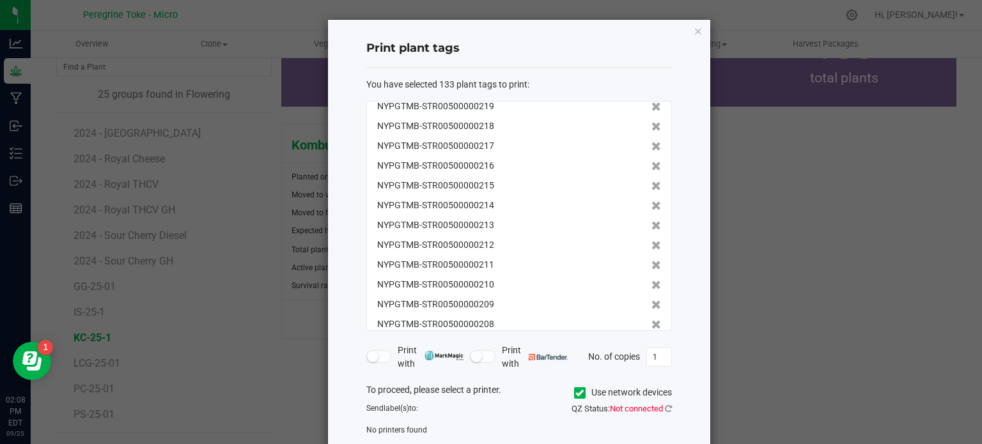
click at [409, 433] on span "No printers found" at bounding box center [396, 430] width 61 height 9
click at [443, 430] on div "No printers found" at bounding box center [519, 430] width 325 height 12
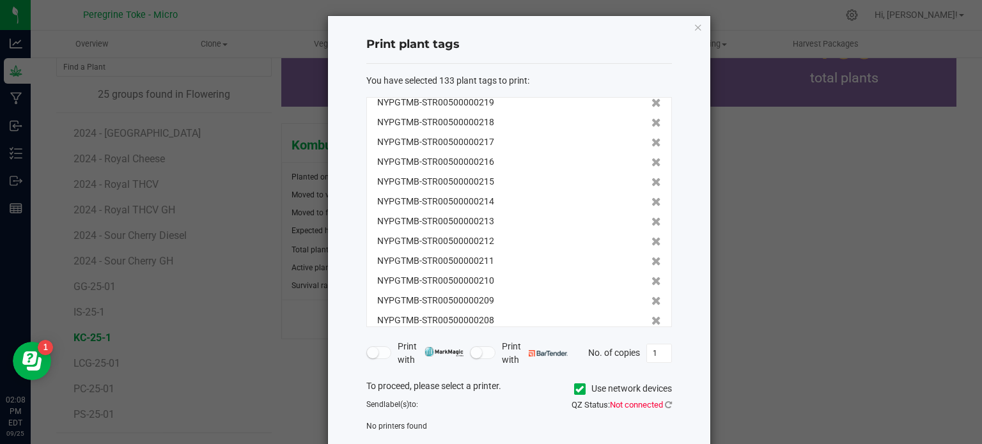
scroll to position [0, 0]
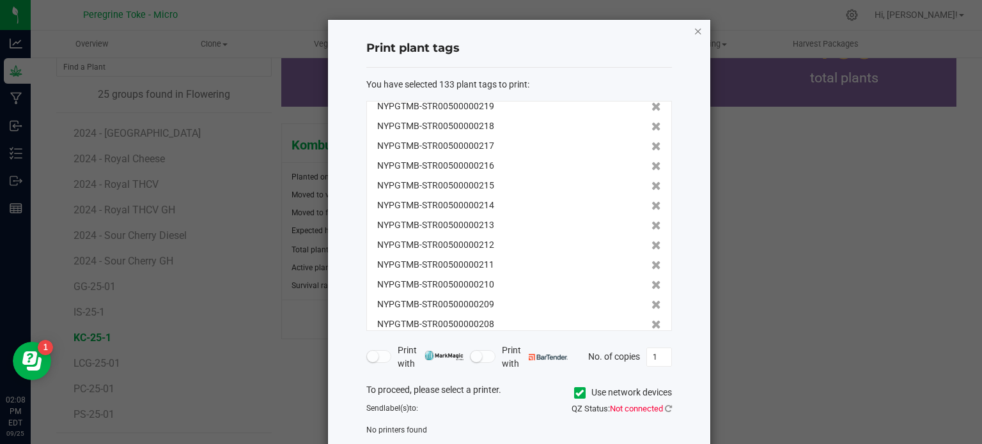
click at [694, 32] on icon "button" at bounding box center [698, 30] width 9 height 15
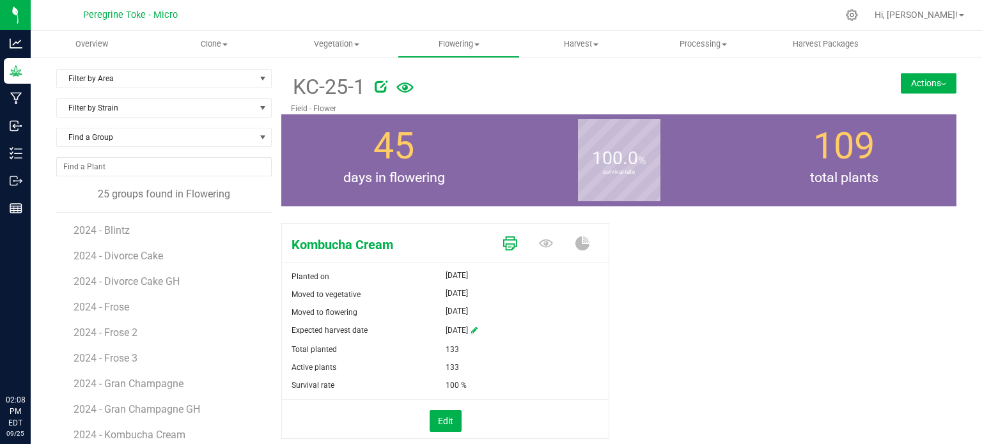
click at [504, 242] on icon at bounding box center [510, 244] width 14 height 14
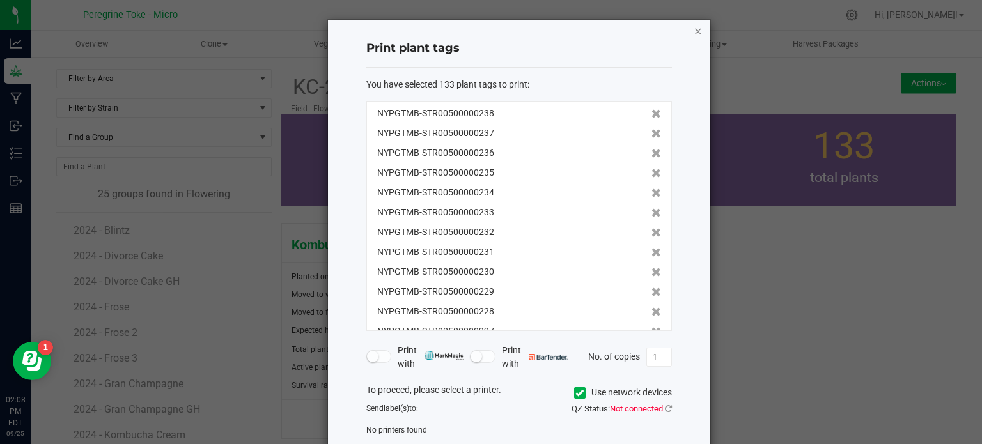
click at [694, 30] on icon "button" at bounding box center [698, 30] width 9 height 15
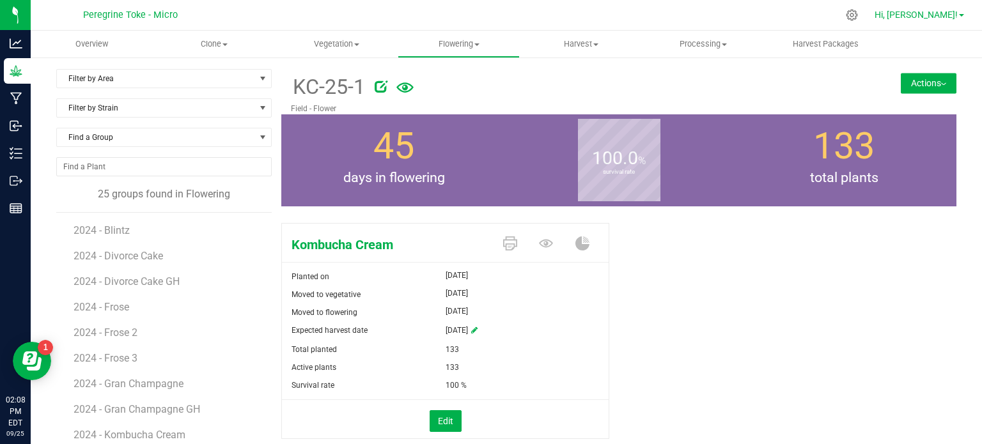
click at [958, 17] on link "Hi, [PERSON_NAME]!" at bounding box center [919, 14] width 100 height 13
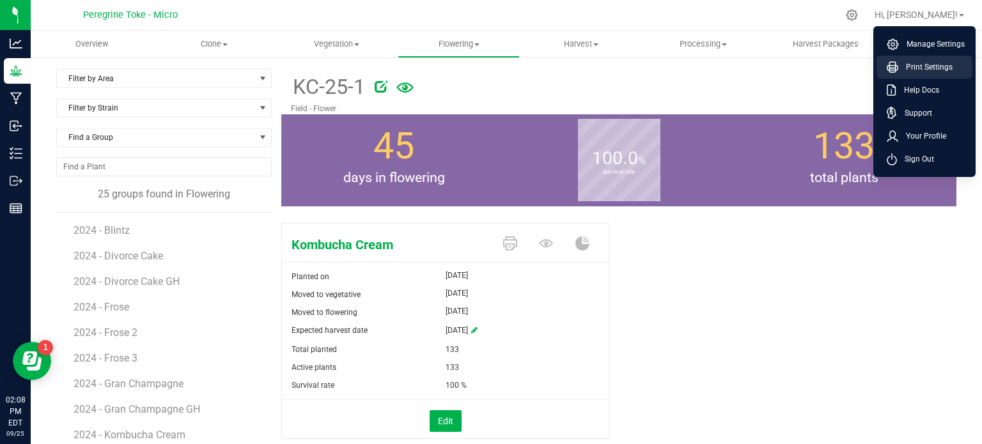
click at [944, 61] on span "Print Settings" at bounding box center [925, 67] width 54 height 13
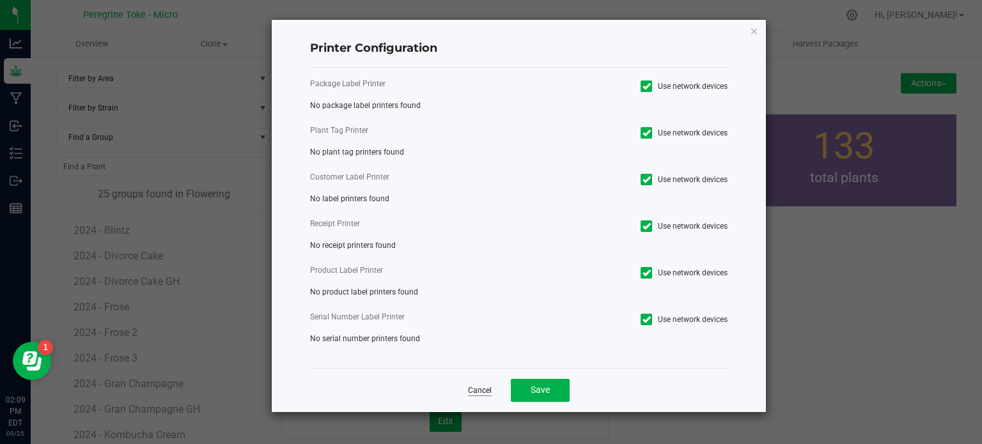
click at [482, 394] on link "Cancel" at bounding box center [480, 390] width 24 height 11
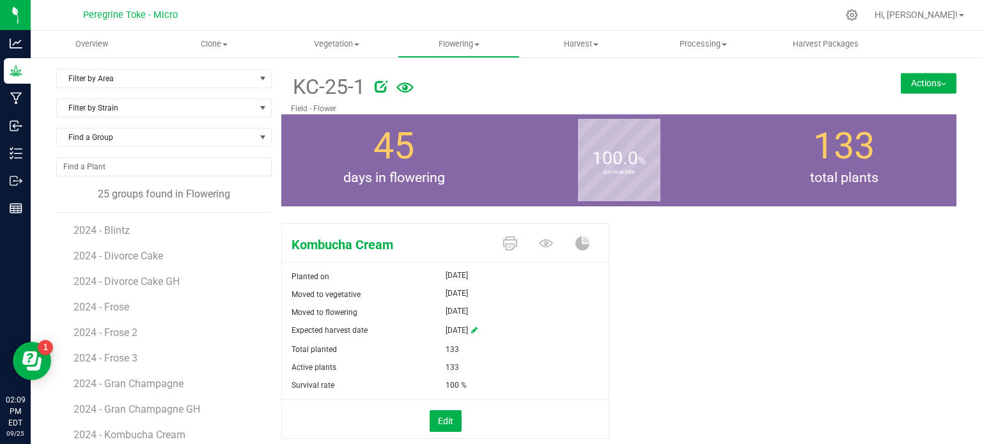
click at [942, 36] on ul "Overview Clone Create plants Cloning groups Cloning plants Apply to plants Vege…" at bounding box center [522, 44] width 982 height 27
click at [939, 20] on link "Hi, [PERSON_NAME]!" at bounding box center [919, 14] width 100 height 13
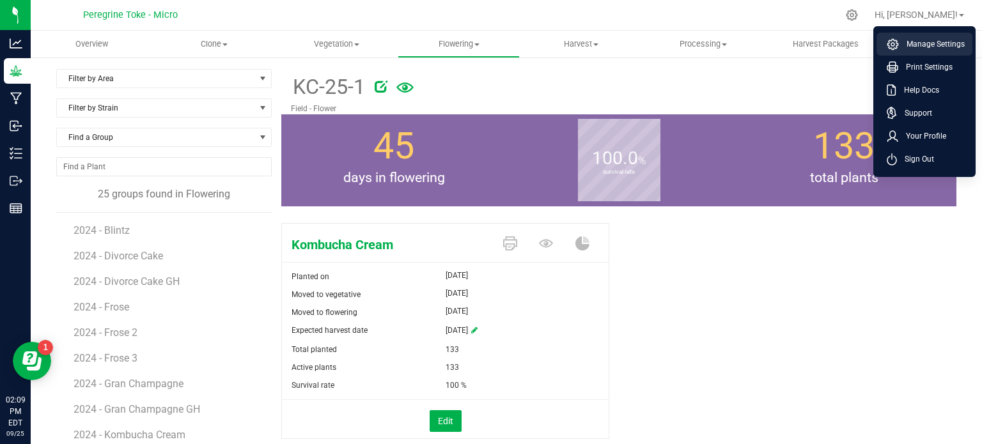
click at [927, 50] on span "Manage Settings" at bounding box center [932, 44] width 66 height 13
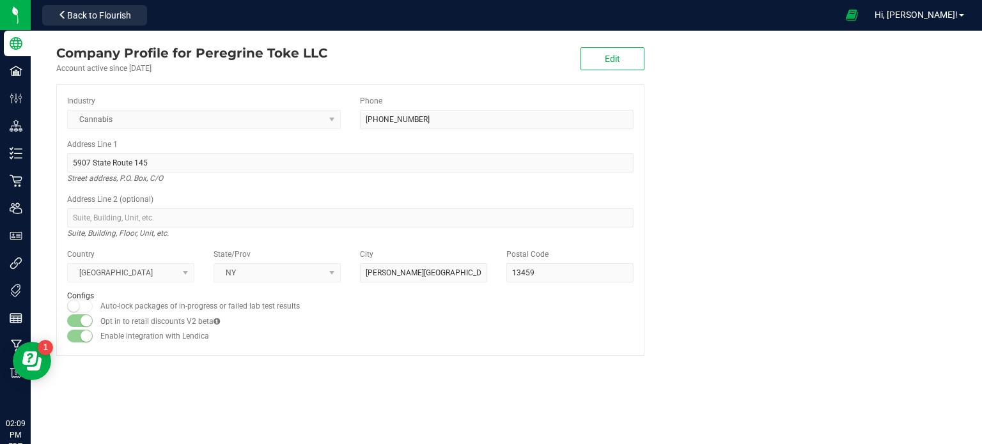
click at [488, 199] on div "Address Line 2 (optional) Suite, Building, Floor, Unit, etc." at bounding box center [350, 216] width 566 height 45
click at [541, 173] on div "Street address, P.O. Box, C/O" at bounding box center [350, 179] width 566 height 12
click at [635, 175] on div "Industry Cannabis Phone (518) 935-0940 Address Line 1 5907 State Route 145 Stre…" at bounding box center [350, 220] width 588 height 272
click at [720, 148] on company "Company Profile for Peregrine Toke LLC Account active since Mar 25, 2024 Edit I…" at bounding box center [506, 200] width 951 height 338
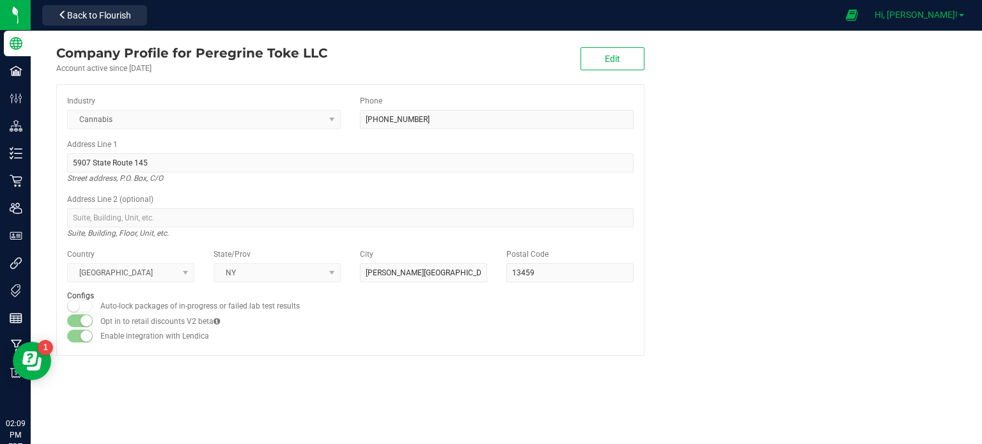
click at [952, 18] on span "Hi, [PERSON_NAME]!" at bounding box center [915, 15] width 83 height 10
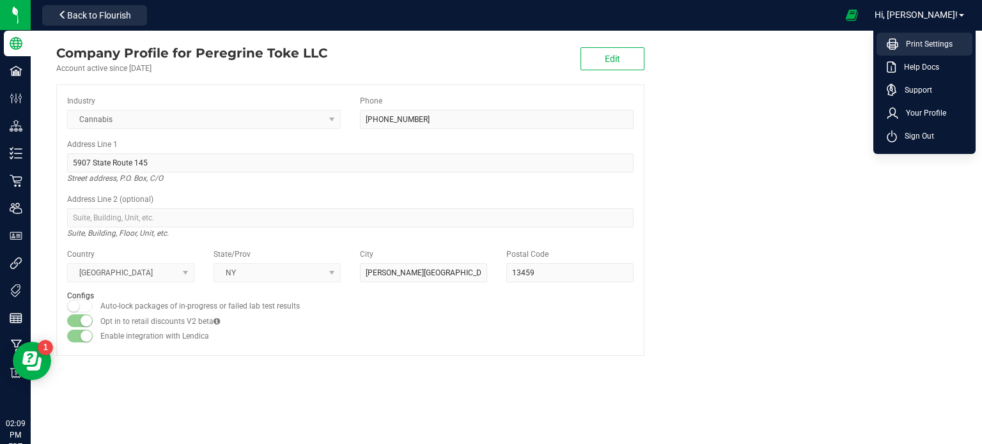
click at [931, 46] on span "Print Settings" at bounding box center [925, 44] width 54 height 13
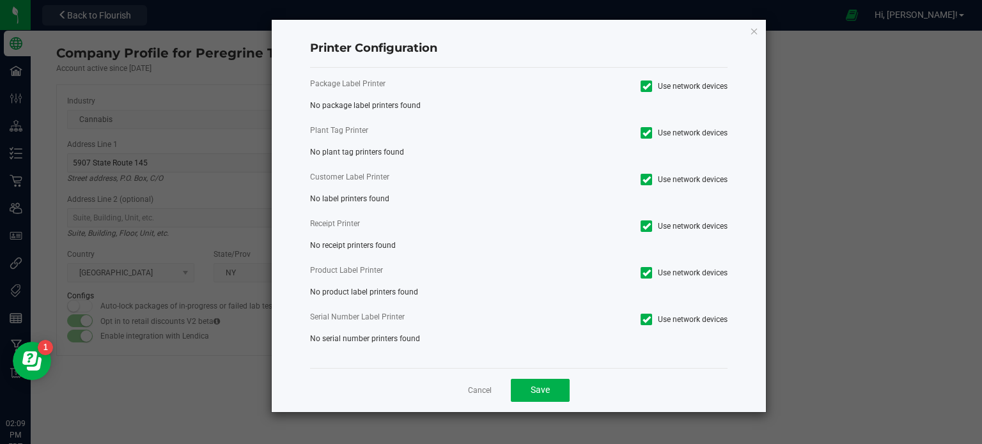
click at [648, 86] on icon at bounding box center [646, 86] width 8 height 0
click at [0, 0] on input "Use network devices" at bounding box center [0, 0] width 0 height 0
click at [648, 86] on icon at bounding box center [646, 86] width 8 height 0
click at [0, 0] on input "Use network devices" at bounding box center [0, 0] width 0 height 0
click at [648, 133] on icon at bounding box center [646, 133] width 8 height 0
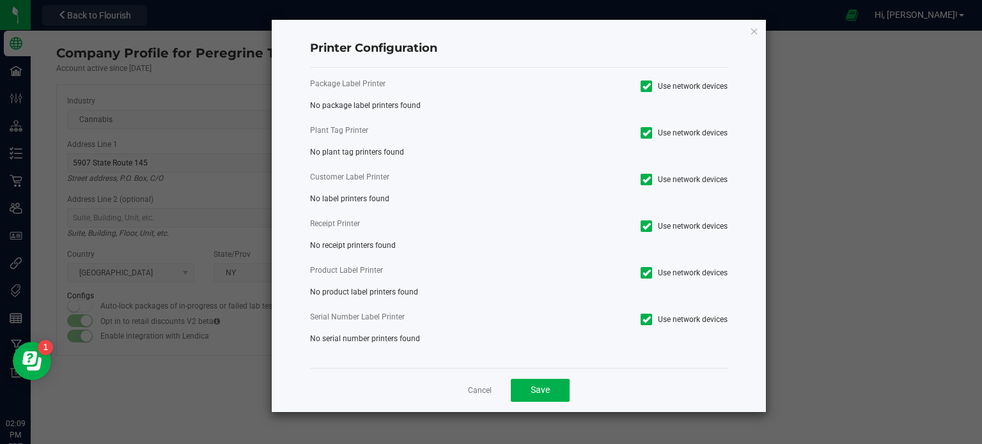
click at [0, 0] on input "Use network devices" at bounding box center [0, 0] width 0 height 0
click at [648, 133] on icon at bounding box center [646, 133] width 8 height 0
click at [0, 0] on input "Use network devices" at bounding box center [0, 0] width 0 height 0
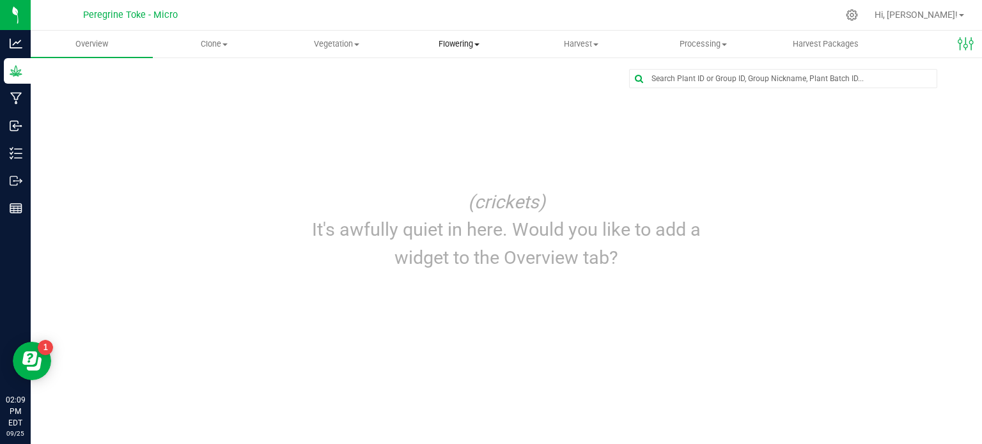
click at [451, 43] on span "Flowering" at bounding box center [458, 44] width 121 height 12
click at [447, 79] on span "Create harvest" at bounding box center [445, 77] width 95 height 11
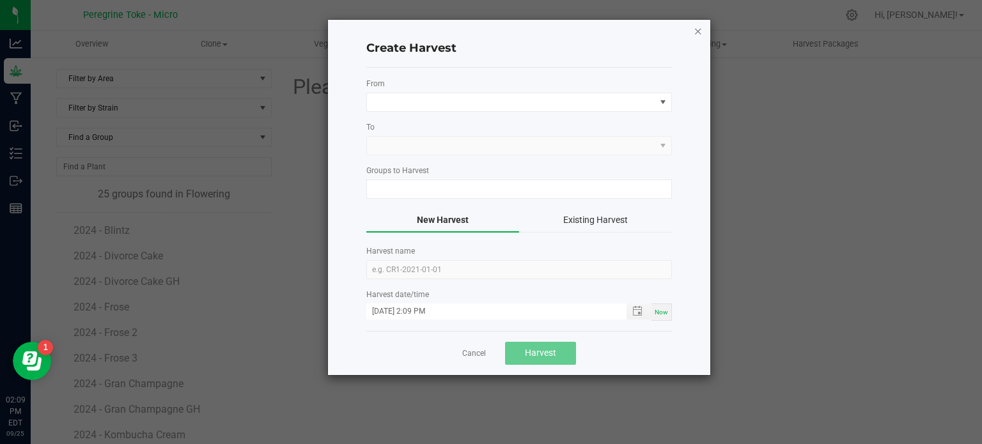
click at [695, 23] on icon "button" at bounding box center [698, 30] width 9 height 15
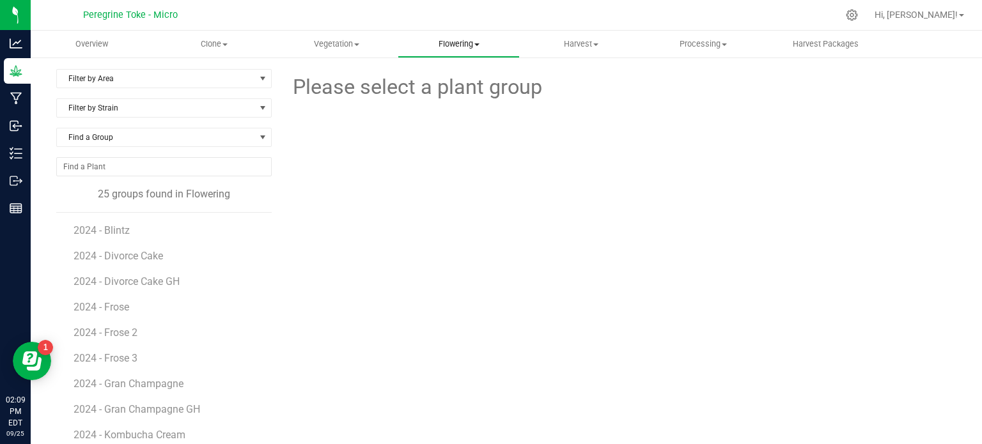
click at [453, 47] on span "Flowering" at bounding box center [458, 44] width 121 height 12
click at [453, 89] on span "Flowering groups" at bounding box center [451, 92] width 106 height 11
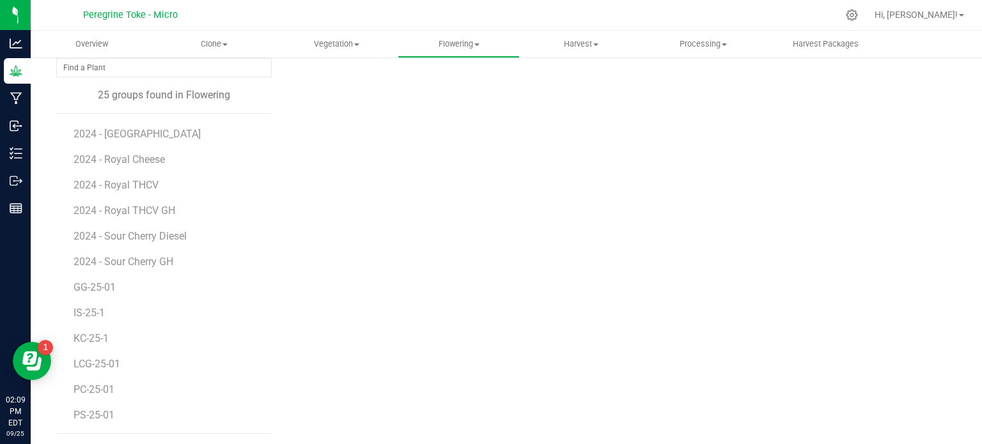
scroll to position [100, 0]
click at [102, 361] on span "LCG-25-01" at bounding box center [99, 363] width 50 height 12
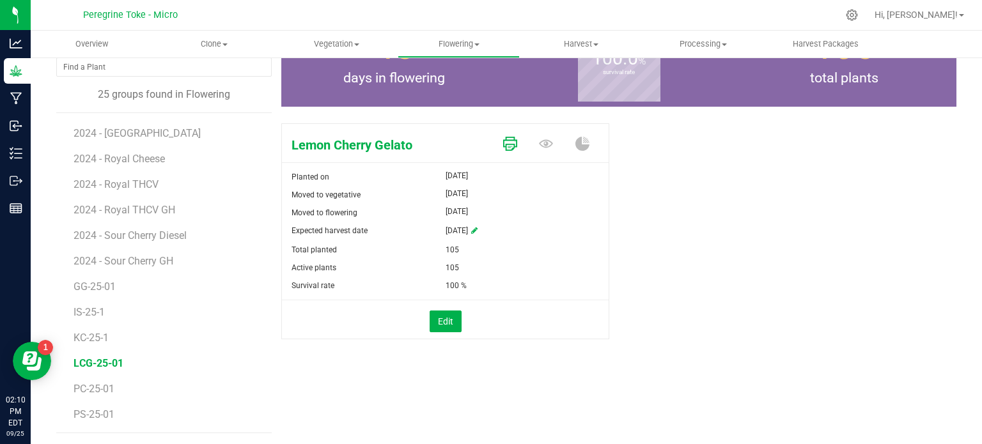
click at [503, 139] on icon at bounding box center [510, 144] width 14 height 14
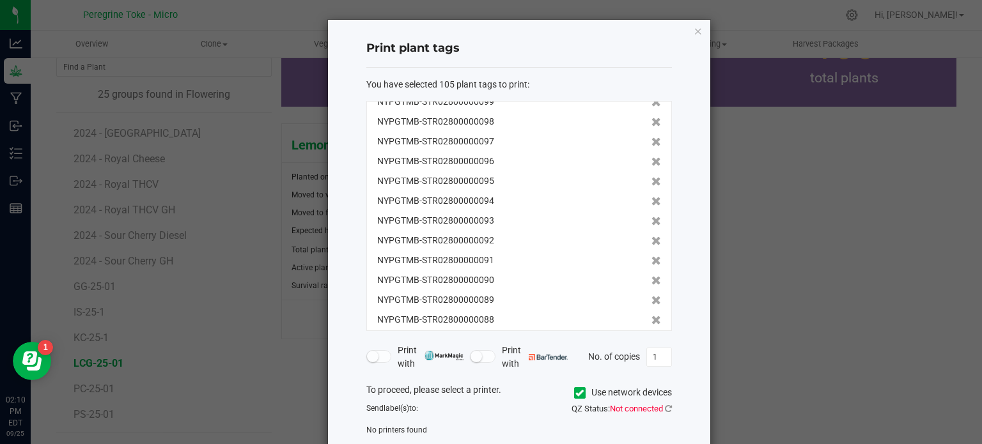
scroll to position [192, 0]
click at [660, 361] on input "1" at bounding box center [659, 357] width 24 height 18
type input "2"
click at [660, 355] on input "2" at bounding box center [659, 357] width 24 height 18
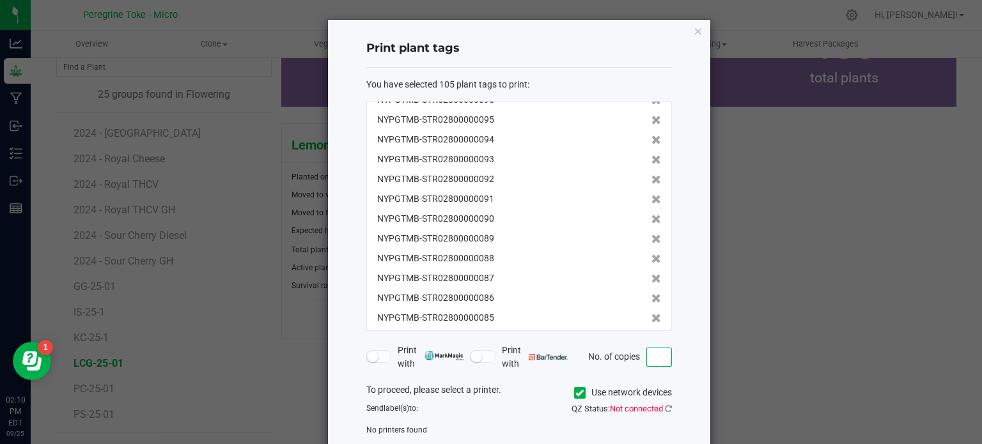
type input "1"
click at [512, 403] on div "Send label(s) to:" at bounding box center [438, 409] width 162 height 12
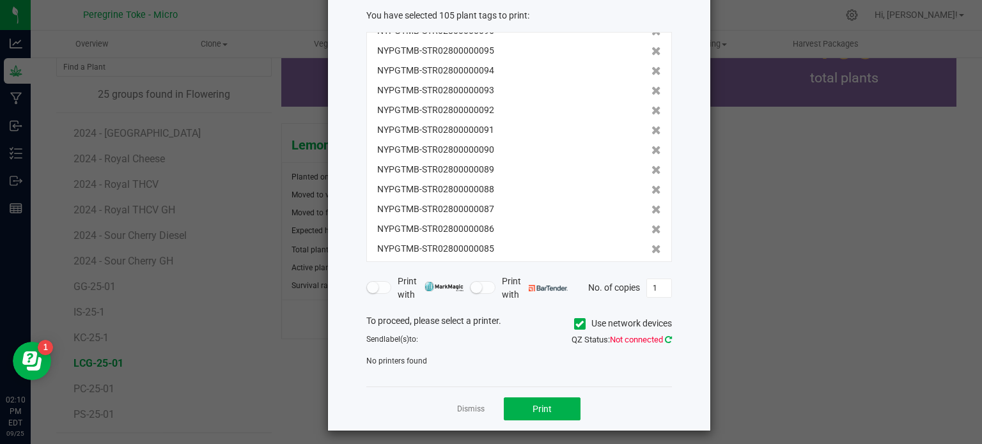
scroll to position [75, 0]
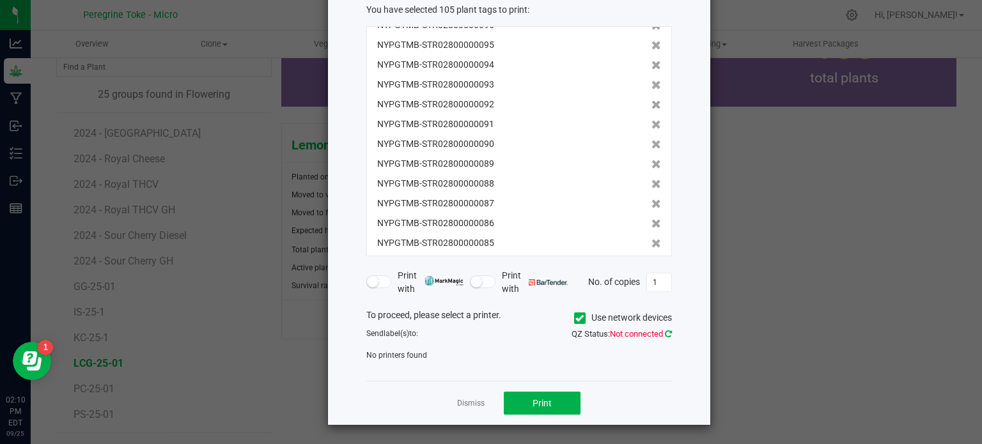
click at [665, 334] on icon at bounding box center [668, 334] width 7 height 8
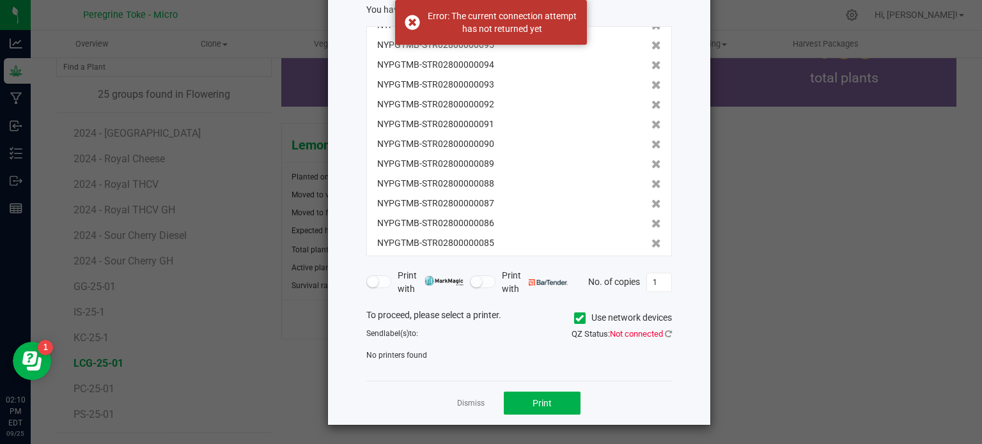
click at [411, 348] on div "To proceed, please select a printer. Use network devices Send label(s) to: QZ S…" at bounding box center [519, 335] width 306 height 53
click at [499, 352] on div "No printers found" at bounding box center [519, 356] width 325 height 12
click at [463, 398] on link "Dismiss" at bounding box center [470, 403] width 27 height 11
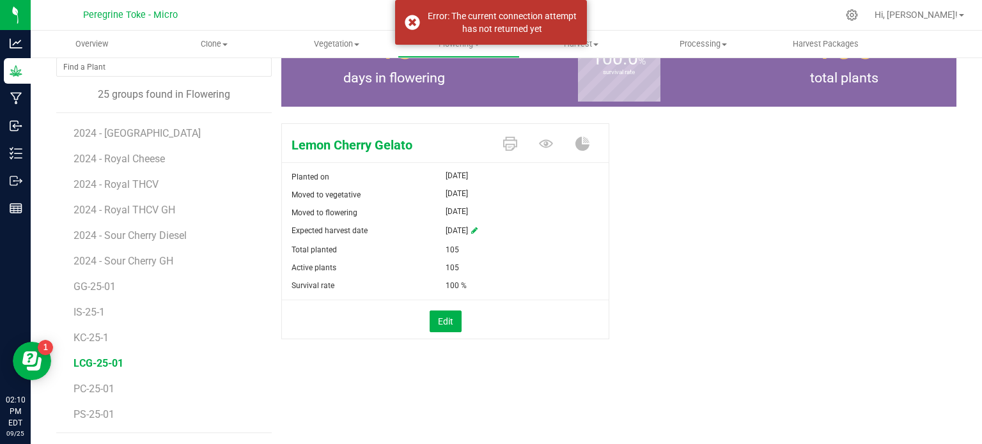
click at [667, 173] on div "Lemon Cherry Gelato Planted on May 6, 2025 Moved to vegetative Jun 18, 2025 Mov…" at bounding box center [618, 244] width 675 height 253
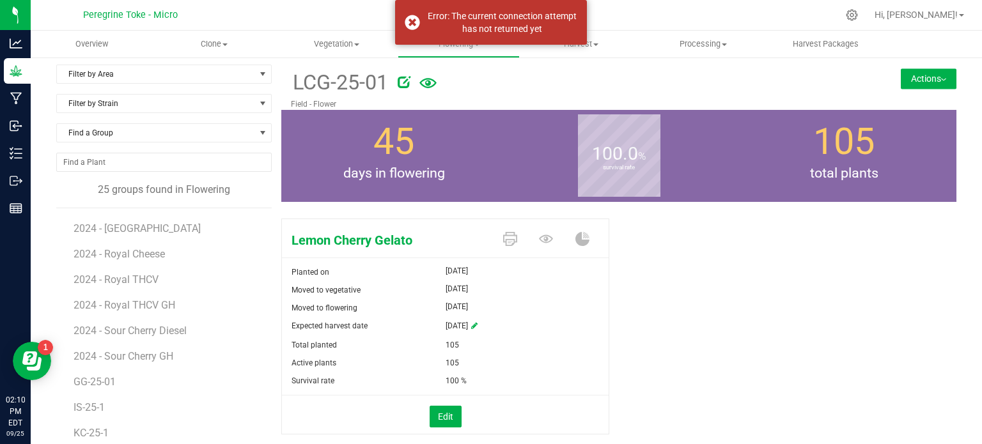
scroll to position [0, 0]
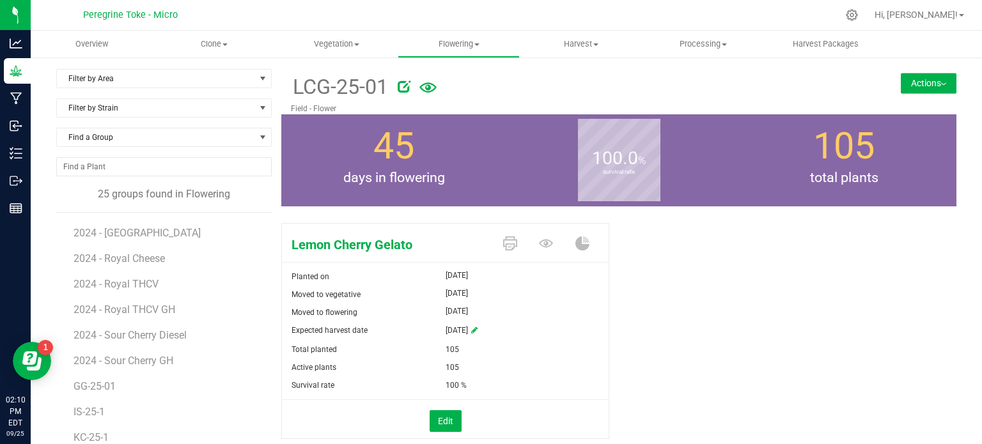
click at [869, 379] on div "Lemon Cherry Gelato Planted on May 6, 2025 Moved to vegetative Jun 18, 2025 Mov…" at bounding box center [618, 344] width 675 height 253
